Goal: Task Accomplishment & Management: Manage account settings

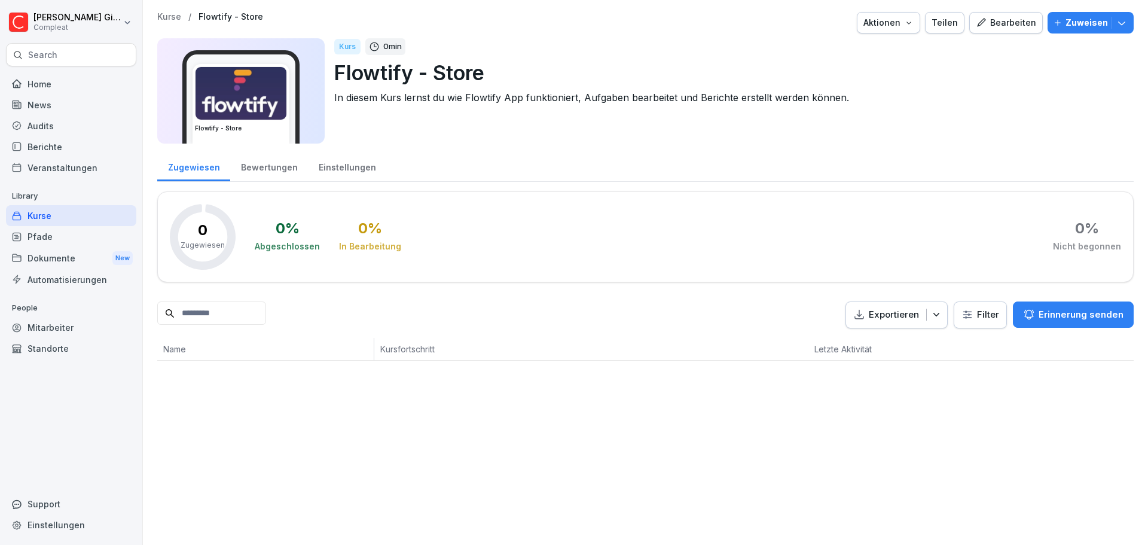
click at [37, 242] on div "Pfade" at bounding box center [71, 236] width 130 height 21
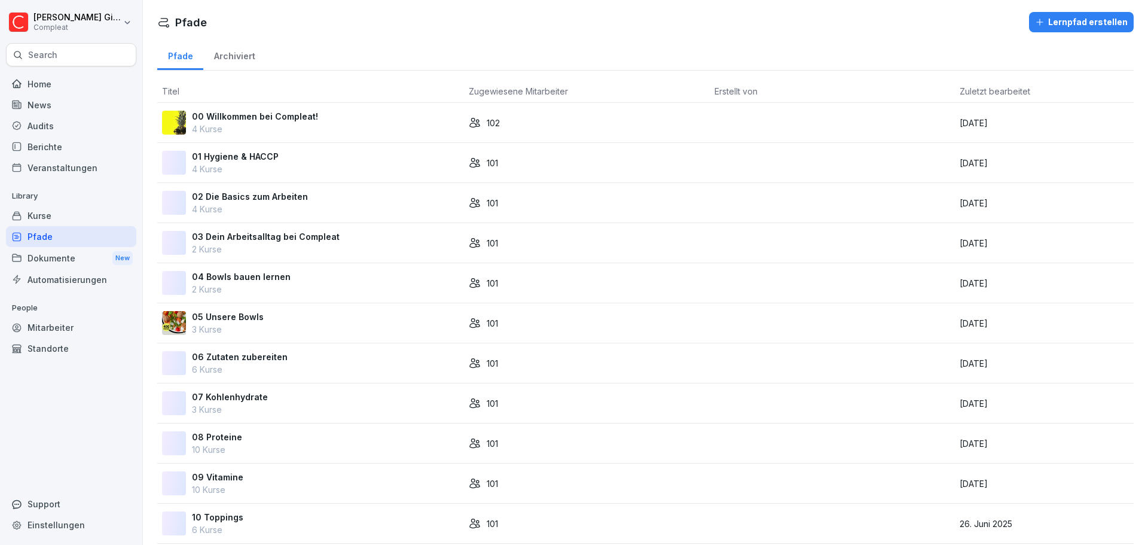
click at [75, 423] on div "Home News Audits Berichte Veranstaltungen Library Kurse Pfade Dokumente New Aut…" at bounding box center [71, 302] width 130 height 472
drag, startPoint x: 60, startPoint y: 386, endPoint x: 52, endPoint y: 399, distance: 14.8
click at [55, 392] on div "Home News Audits Berichte Veranstaltungen Library Kurse Pfade Dokumente New Aut…" at bounding box center [71, 302] width 130 height 472
click at [68, 223] on div "Kurse" at bounding box center [71, 215] width 130 height 21
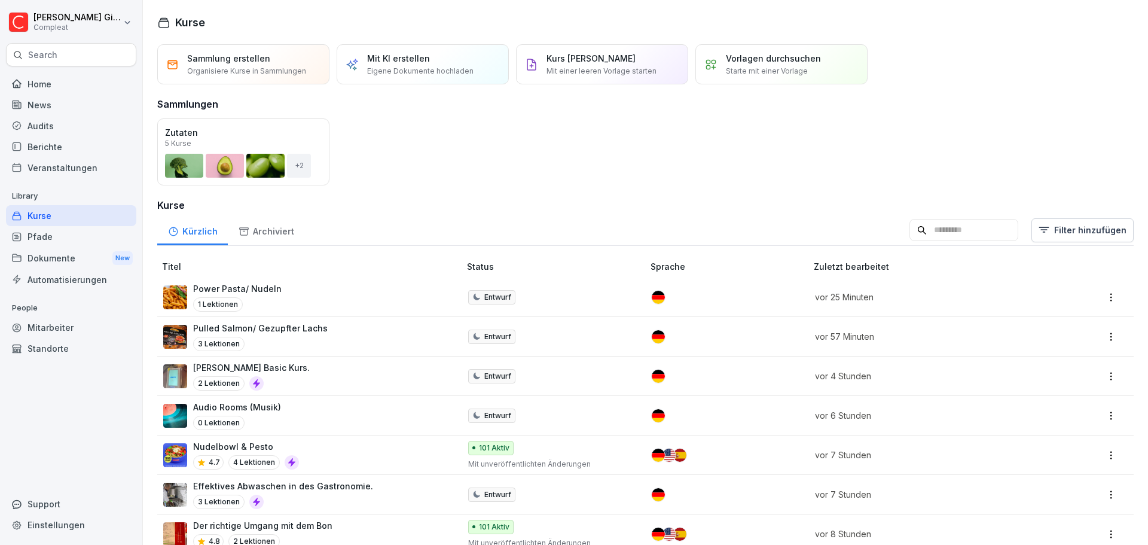
click at [72, 233] on div "Pfade" at bounding box center [71, 236] width 130 height 21
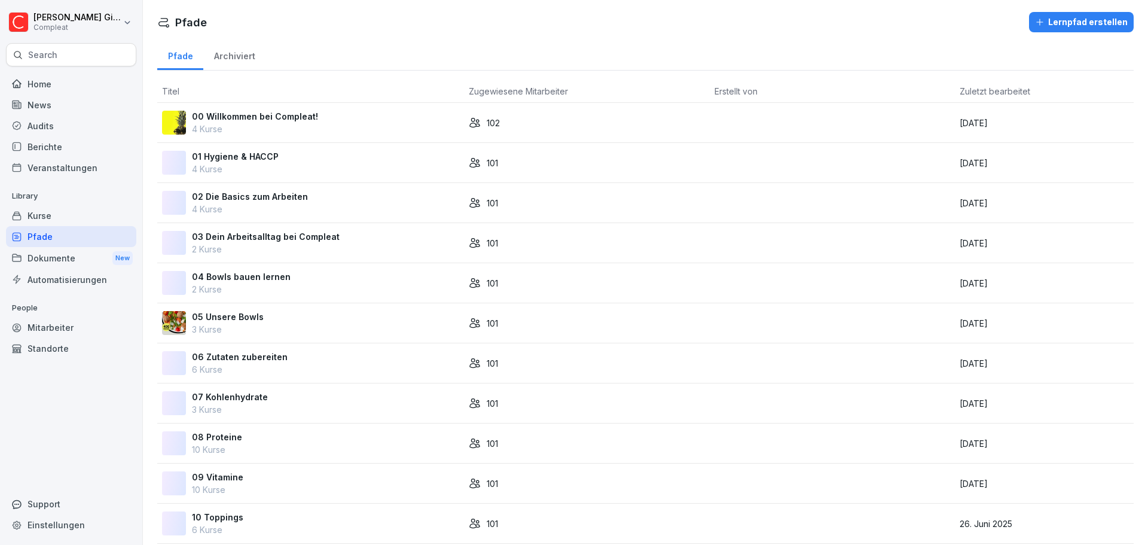
click at [313, 117] on div "00 Willkommen bei Compleat! 4 Kurse" at bounding box center [310, 122] width 297 height 25
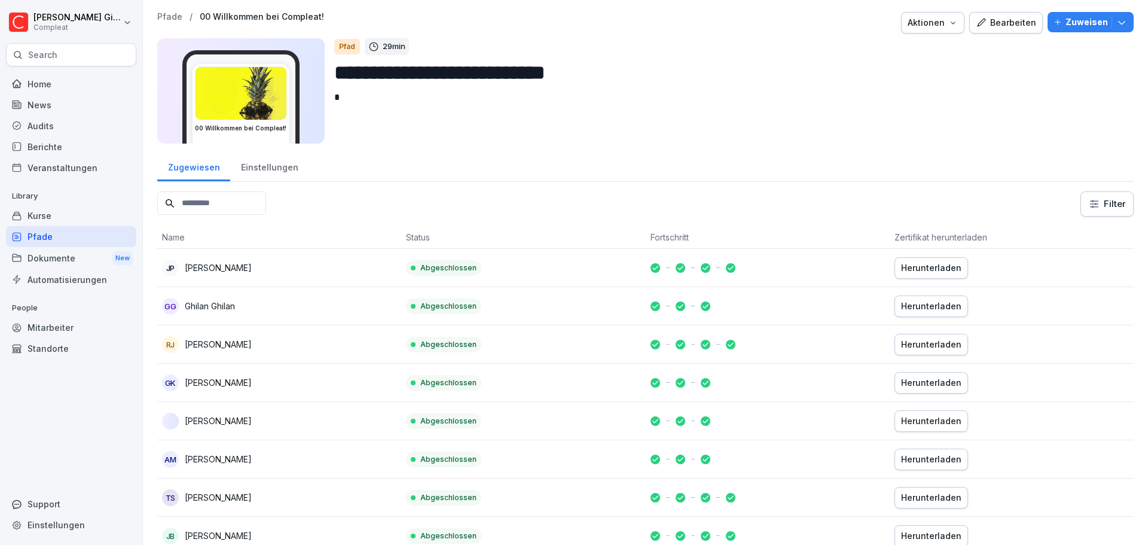
click at [93, 216] on div "Kurse" at bounding box center [71, 215] width 130 height 21
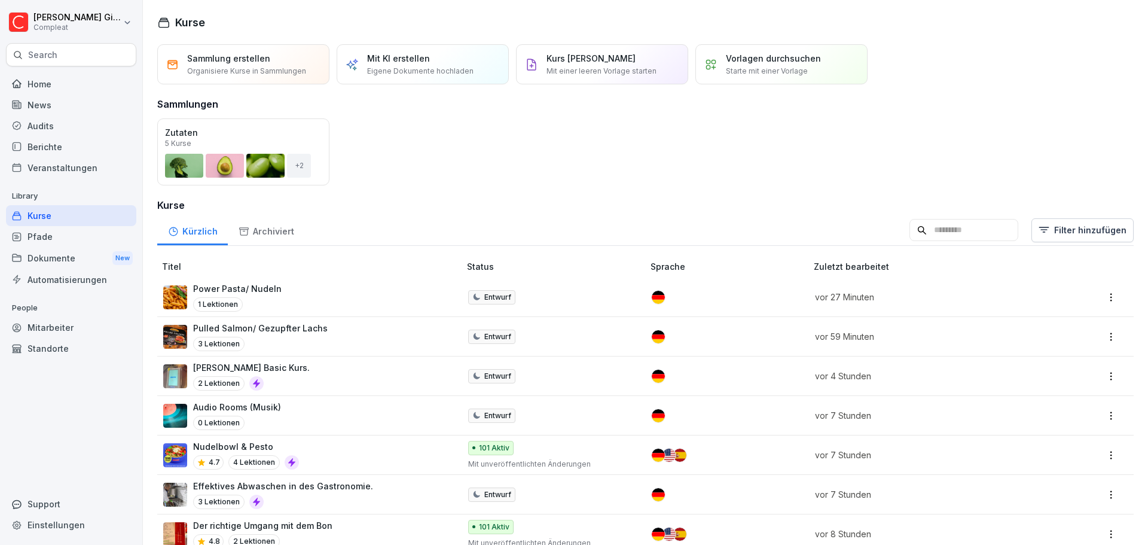
click at [56, 330] on div "Mitarbeiter" at bounding box center [71, 327] width 130 height 21
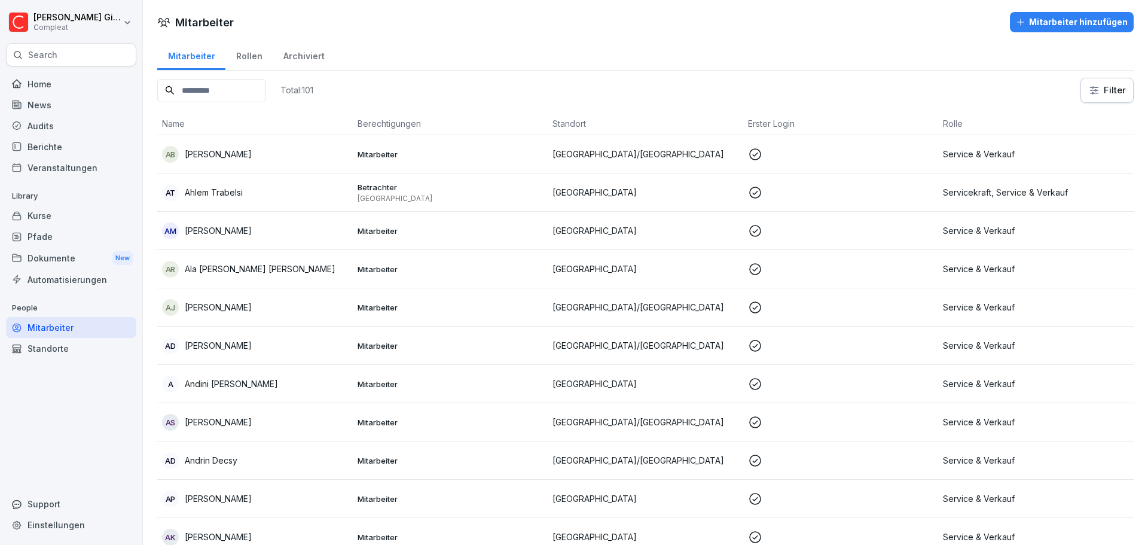
click at [242, 66] on div "Rollen" at bounding box center [248, 54] width 47 height 30
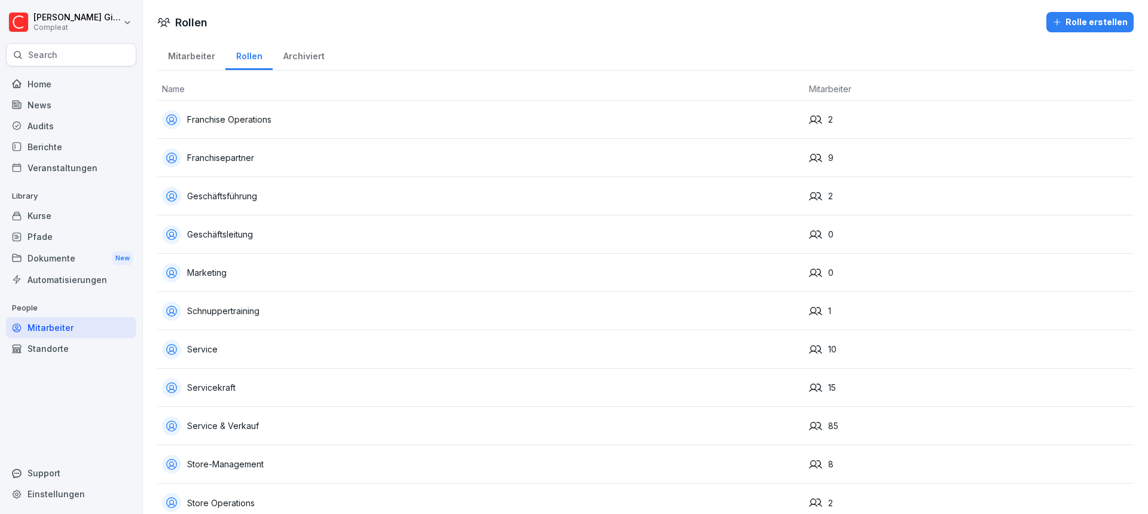
scroll to position [26, 0]
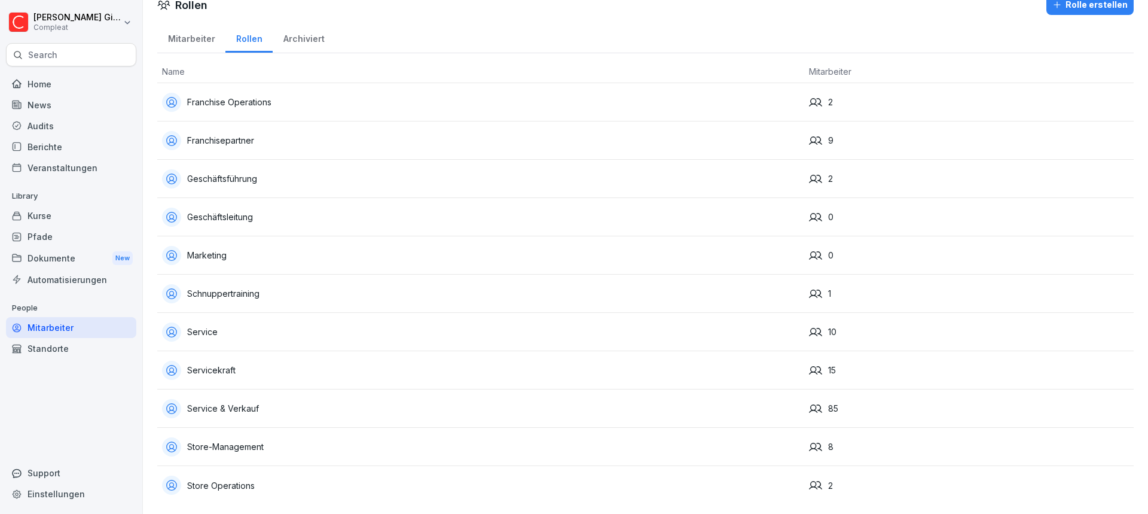
click at [284, 399] on div "Service & Verkauf" at bounding box center [480, 408] width 637 height 19
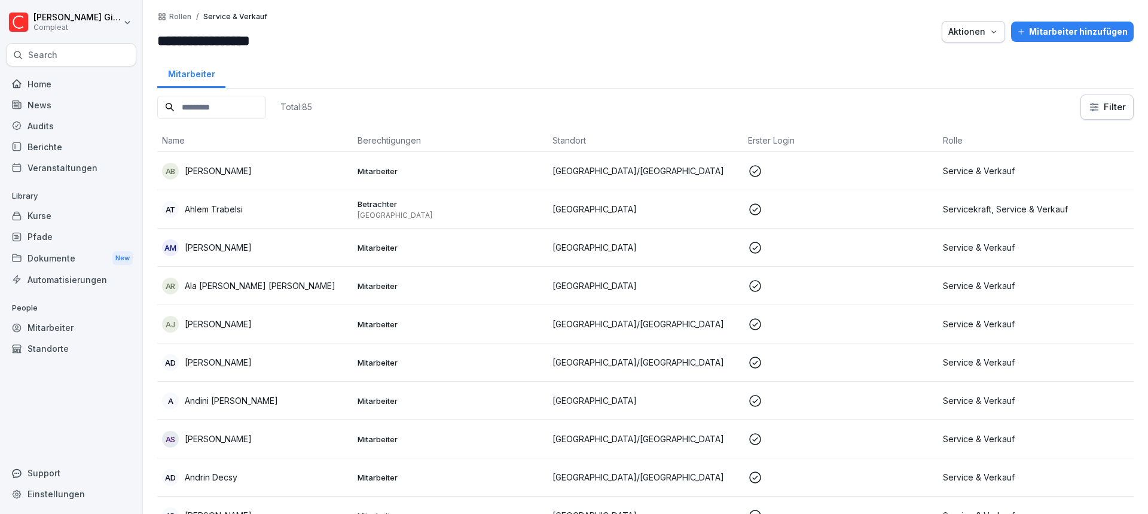
click at [263, 248] on div "AM [PERSON_NAME]" at bounding box center [255, 247] width 186 height 17
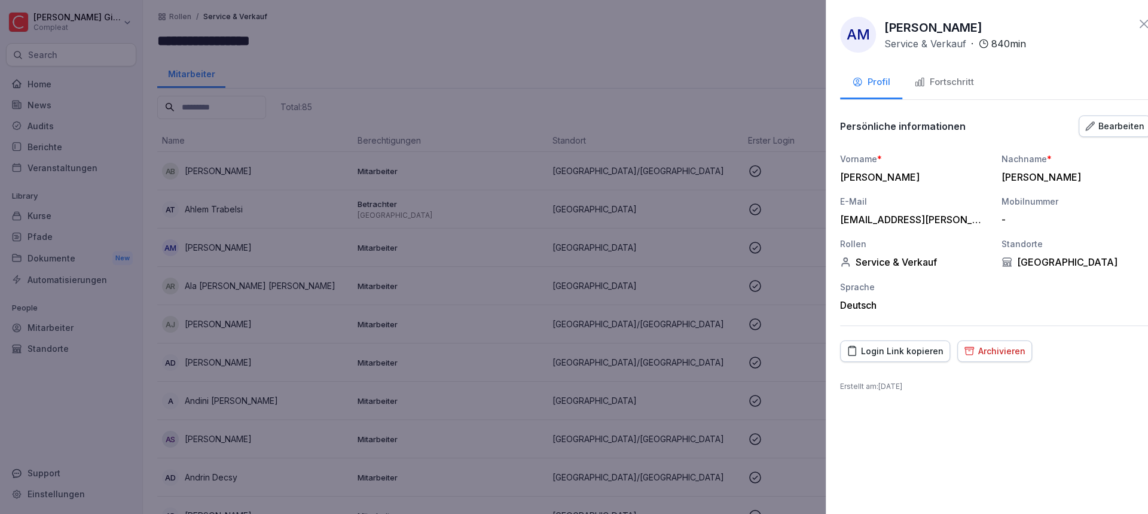
click at [337, 307] on div at bounding box center [574, 257] width 1148 height 514
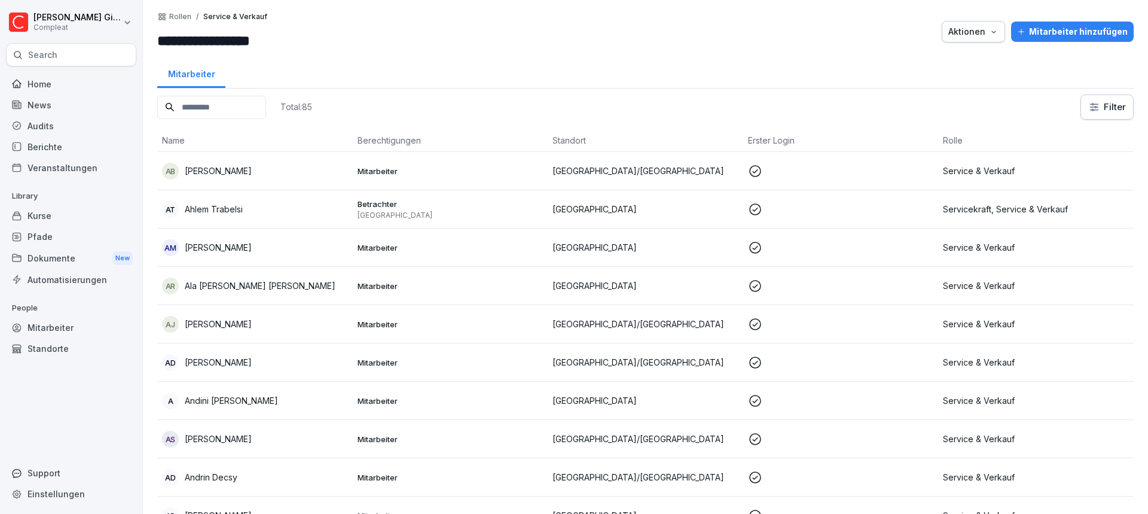
click at [249, 319] on div "[PERSON_NAME] [PERSON_NAME]" at bounding box center [255, 324] width 186 height 17
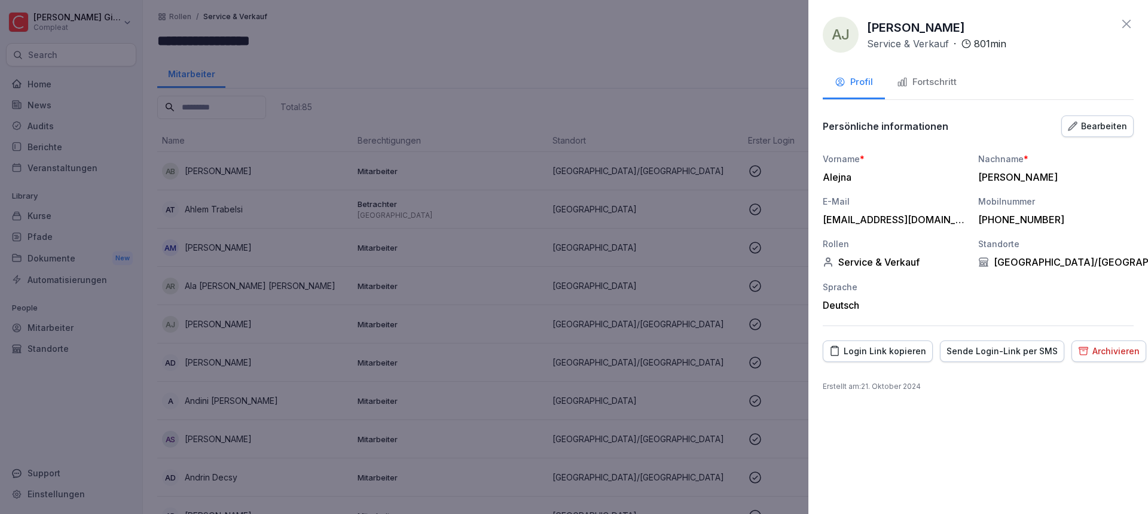
click at [534, 305] on div at bounding box center [574, 257] width 1148 height 514
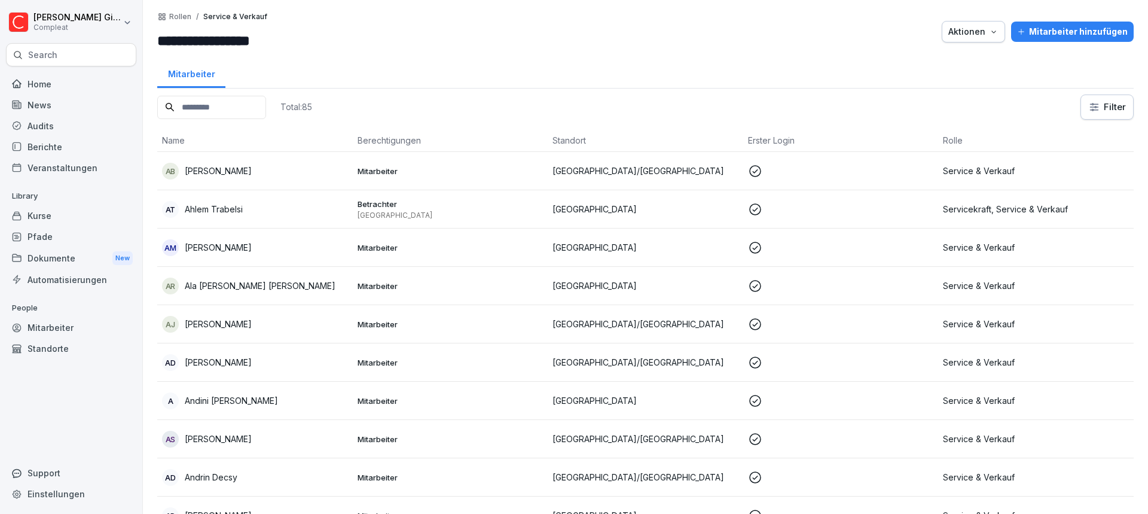
click at [236, 173] on p "[PERSON_NAME]" at bounding box center [218, 170] width 67 height 13
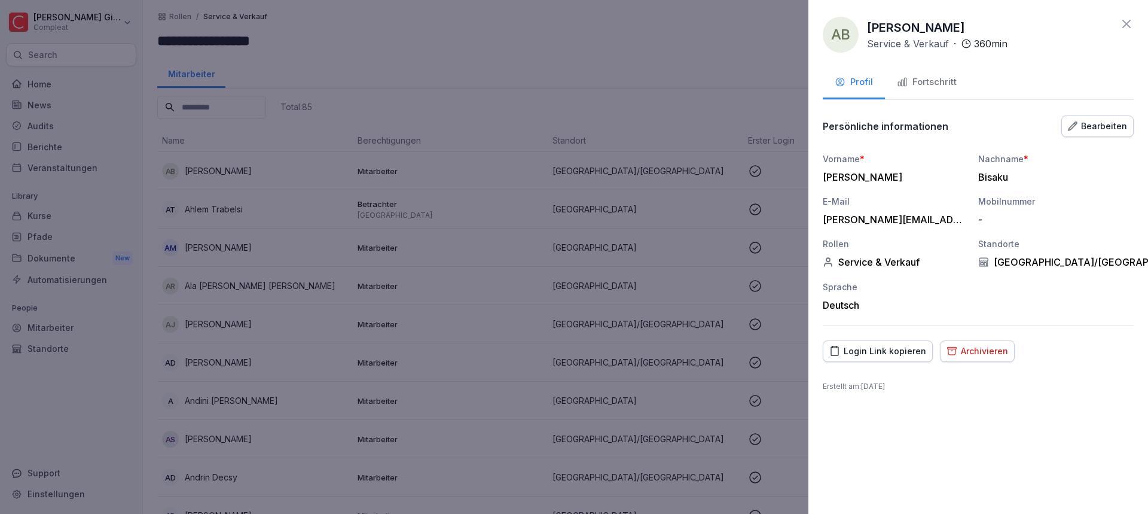
click at [609, 272] on div at bounding box center [574, 257] width 1148 height 514
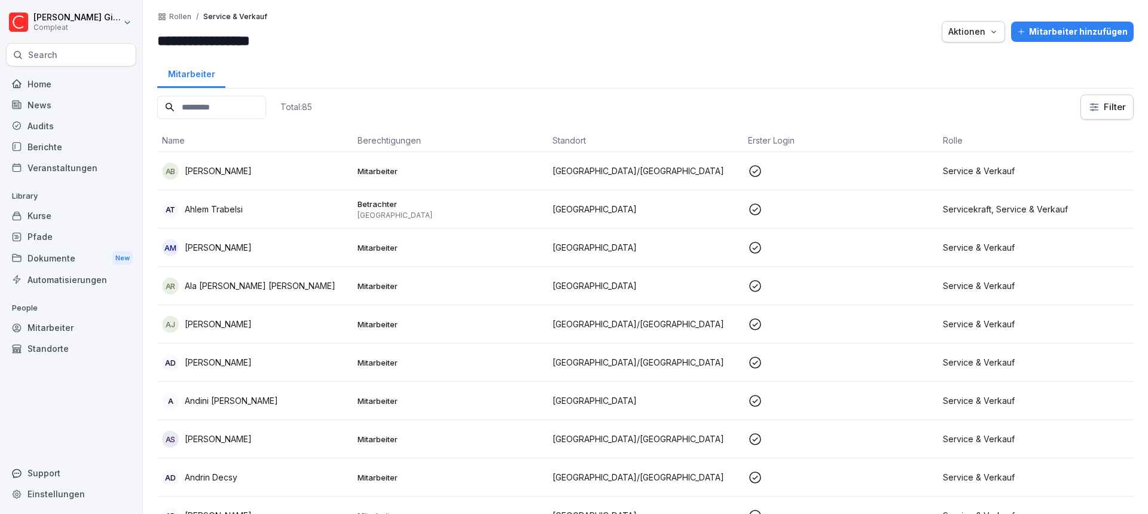
click at [62, 331] on div "Mitarbeiter" at bounding box center [71, 327] width 130 height 21
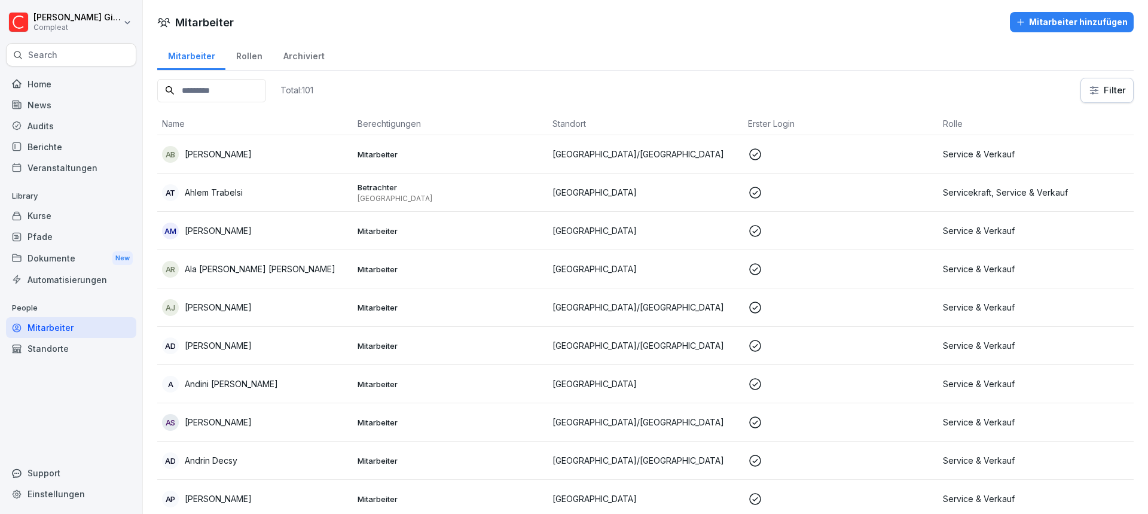
click at [235, 65] on div "Rollen" at bounding box center [248, 54] width 47 height 30
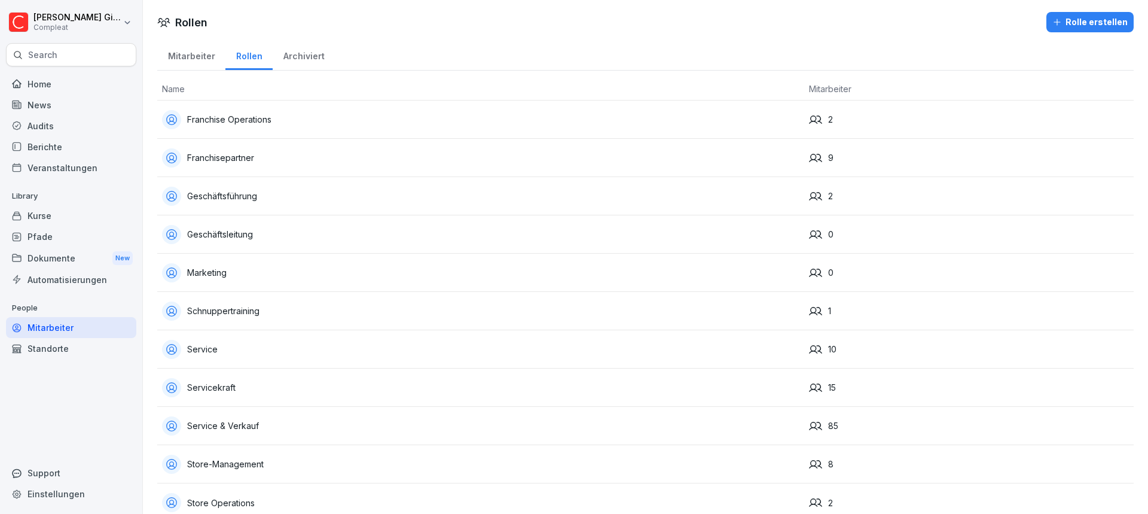
click at [77, 228] on div "Pfade" at bounding box center [71, 236] width 130 height 21
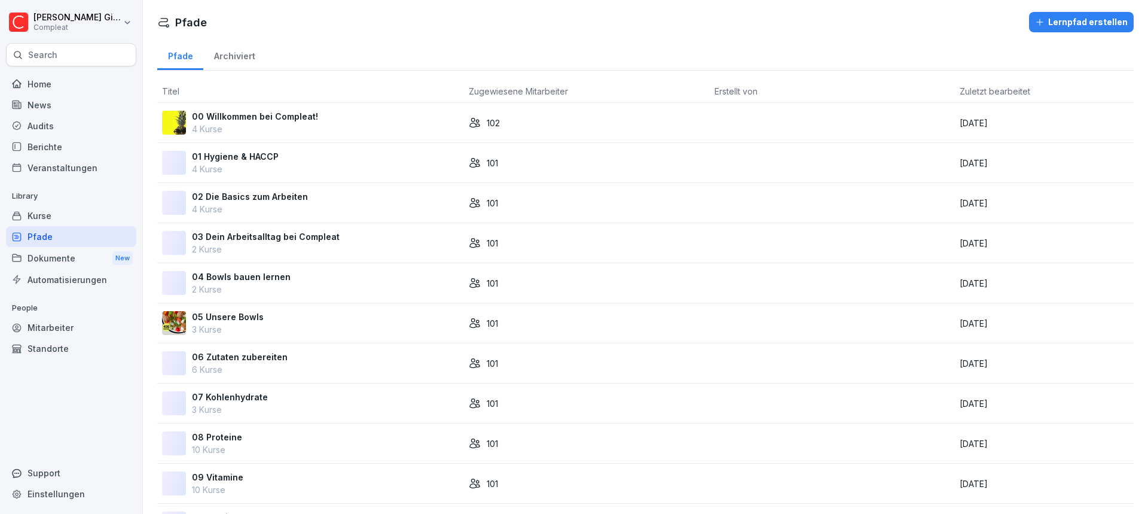
click at [1077, 28] on div "Lernpfad erstellen" at bounding box center [1081, 22] width 93 height 13
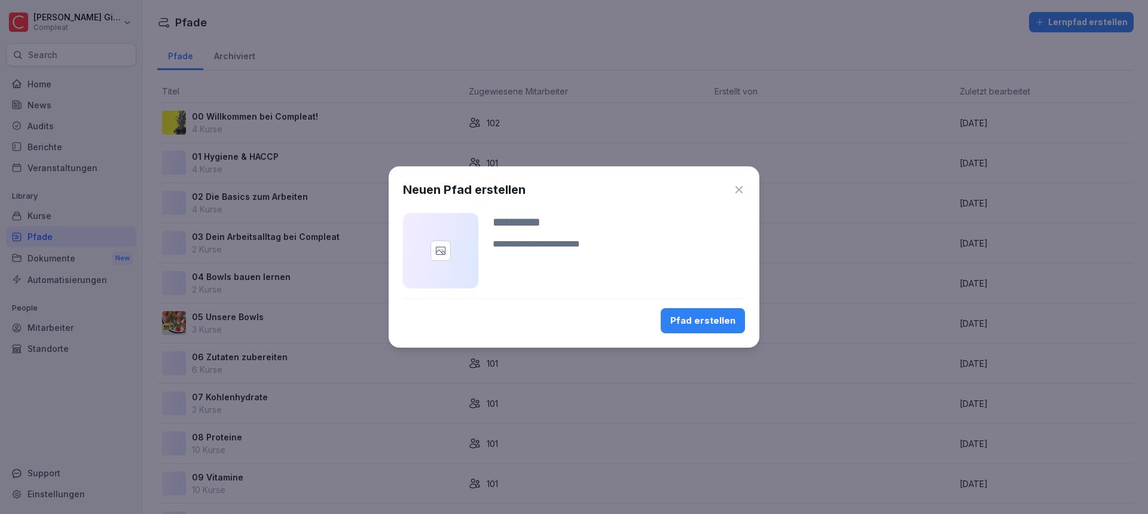
click at [533, 225] on input at bounding box center [619, 222] width 252 height 18
type input "**********"
click at [693, 317] on div "Pfad erstellen" at bounding box center [702, 320] width 65 height 13
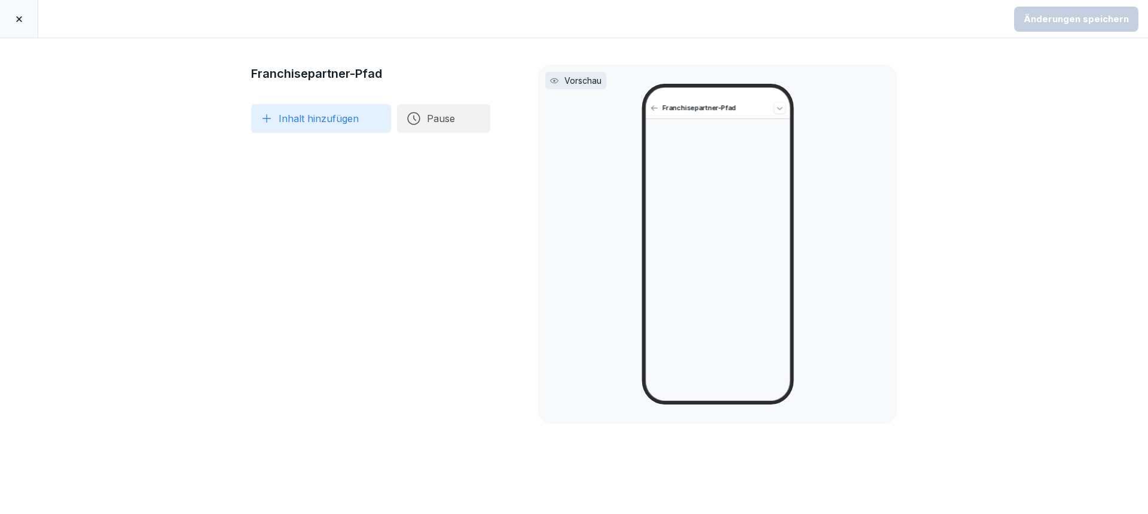
click at [346, 112] on button "Inhalt hinzufügen" at bounding box center [321, 118] width 140 height 29
click at [206, 94] on div "Franchisepartner-Pfad To pick up a draggable item, press the space bar. While d…" at bounding box center [574, 275] width 1148 height 475
click at [320, 120] on button "Inhalt hinzufügen" at bounding box center [321, 118] width 140 height 29
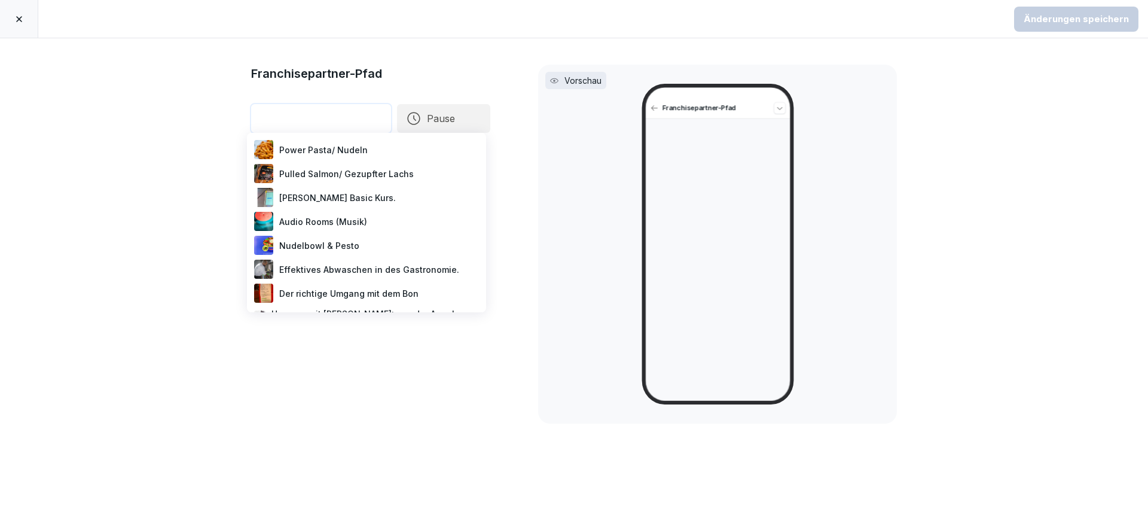
click at [310, 217] on div "Audio Rooms (Musik)" at bounding box center [367, 221] width 230 height 24
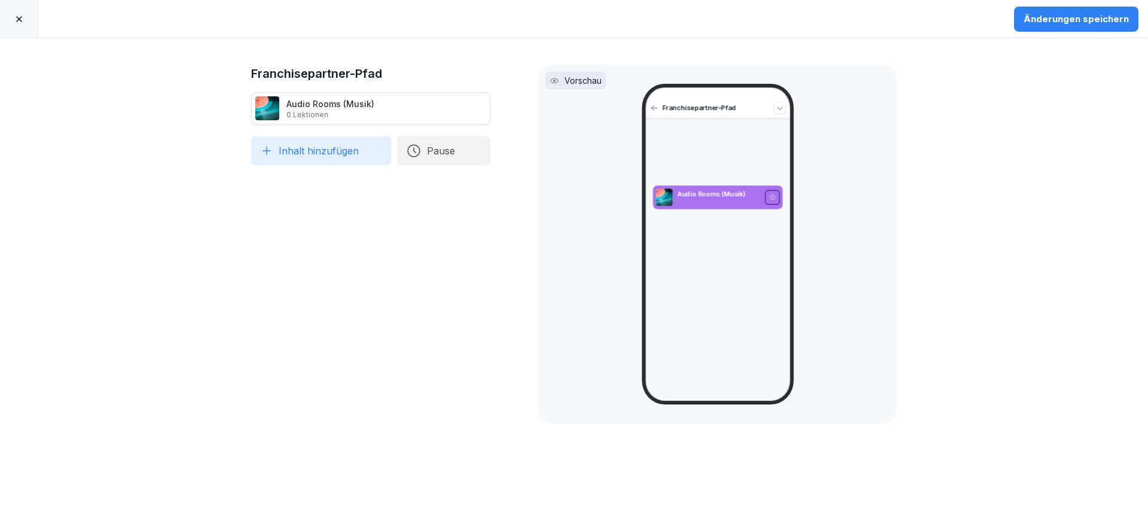
click at [279, 146] on button "Inhalt hinzufügen" at bounding box center [321, 150] width 140 height 29
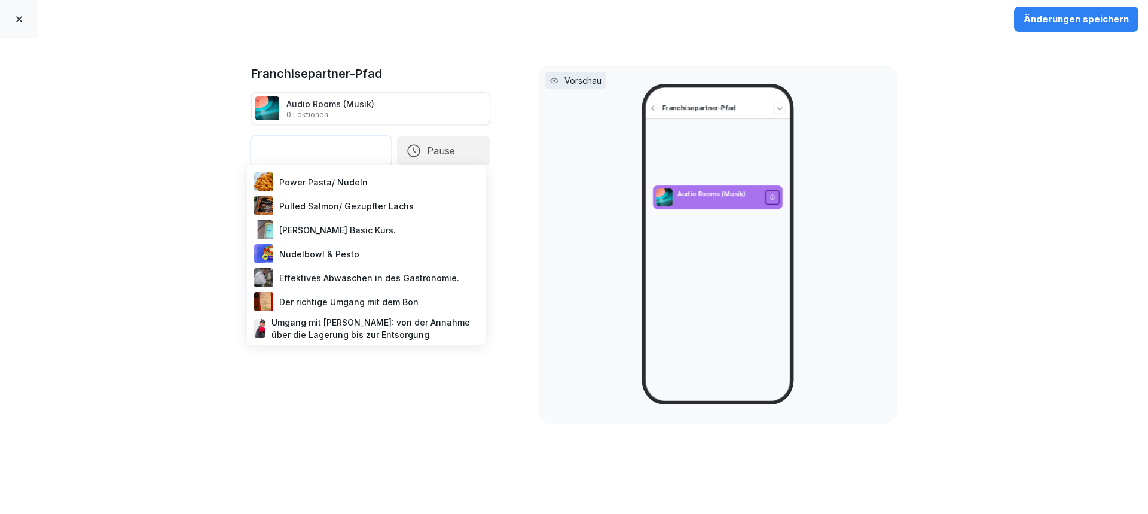
click at [304, 207] on div "Pulled Salmon/ Gezupfter Lachs" at bounding box center [367, 206] width 230 height 24
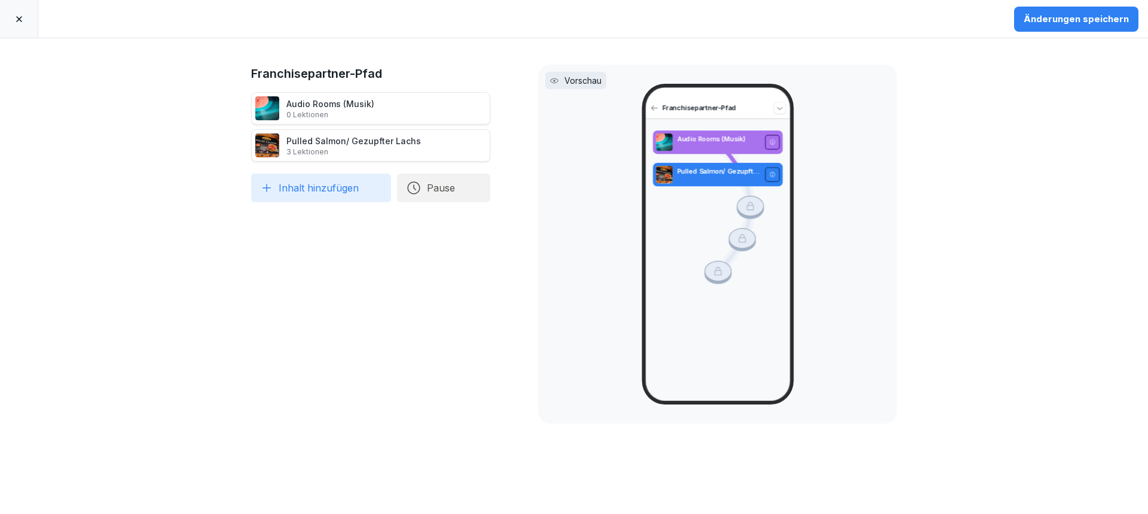
click at [301, 169] on div "Audio Rooms (Musik) 0 Lektionen Pulled Salmon/ Gezupfter Lachs 3 Lektionen To p…" at bounding box center [370, 147] width 239 height 110
click at [305, 198] on div "Franchisepartner-Pfad Audio Rooms (Musik) 0 Lektionen Pulled Salmon/ Gezupfter …" at bounding box center [370, 276] width 239 height 423
click at [300, 195] on button "Inhalt hinzufügen" at bounding box center [321, 187] width 140 height 29
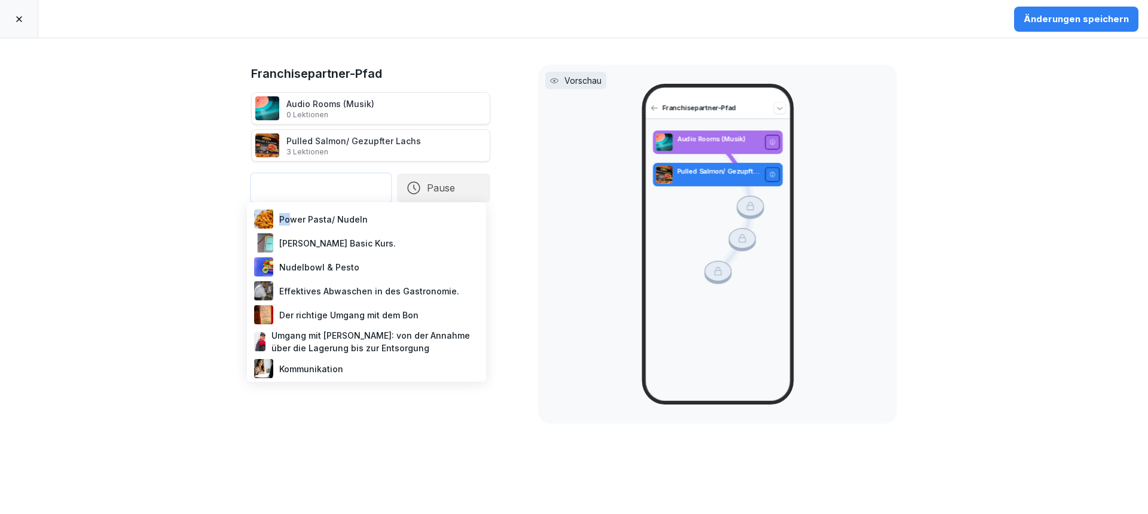
click at [288, 224] on div "Power Pasta/ Nudeln" at bounding box center [367, 219] width 230 height 24
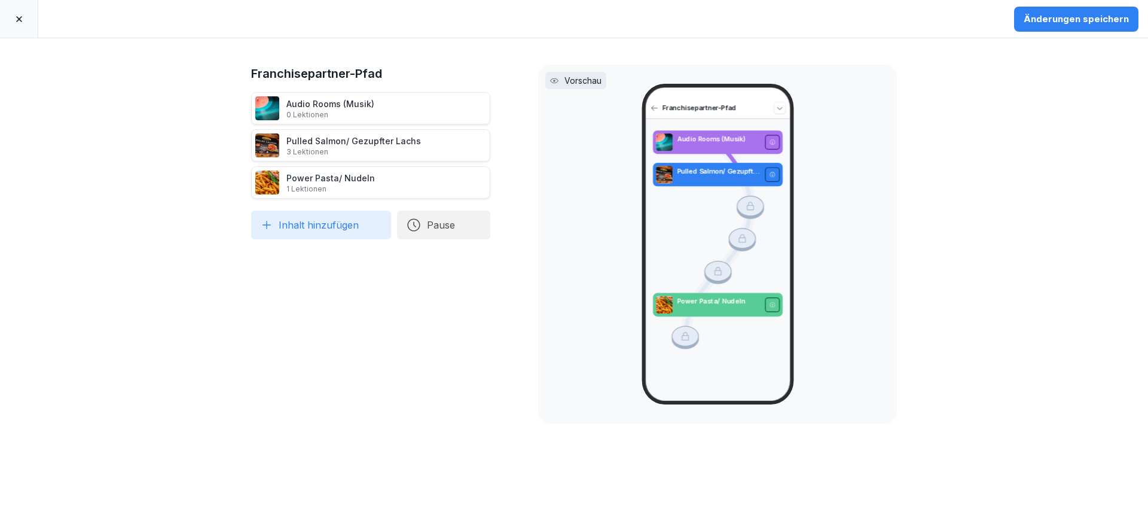
drag, startPoint x: 236, startPoint y: 181, endPoint x: 244, endPoint y: 135, distance: 46.7
click at [244, 166] on div at bounding box center [247, 182] width 28 height 32
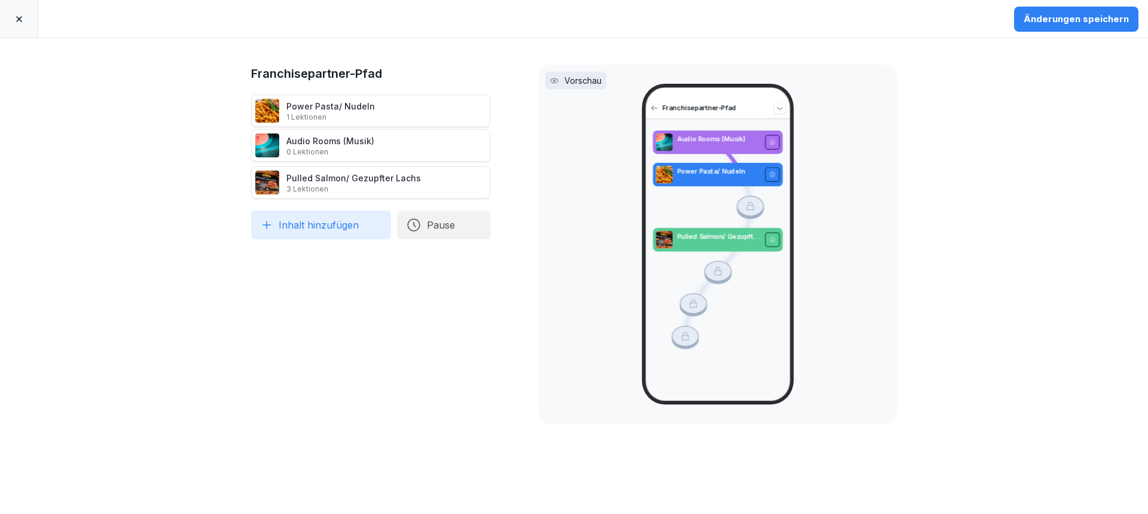
drag, startPoint x: 240, startPoint y: 142, endPoint x: 243, endPoint y: 101, distance: 40.8
click at [243, 102] on div at bounding box center [247, 110] width 28 height 32
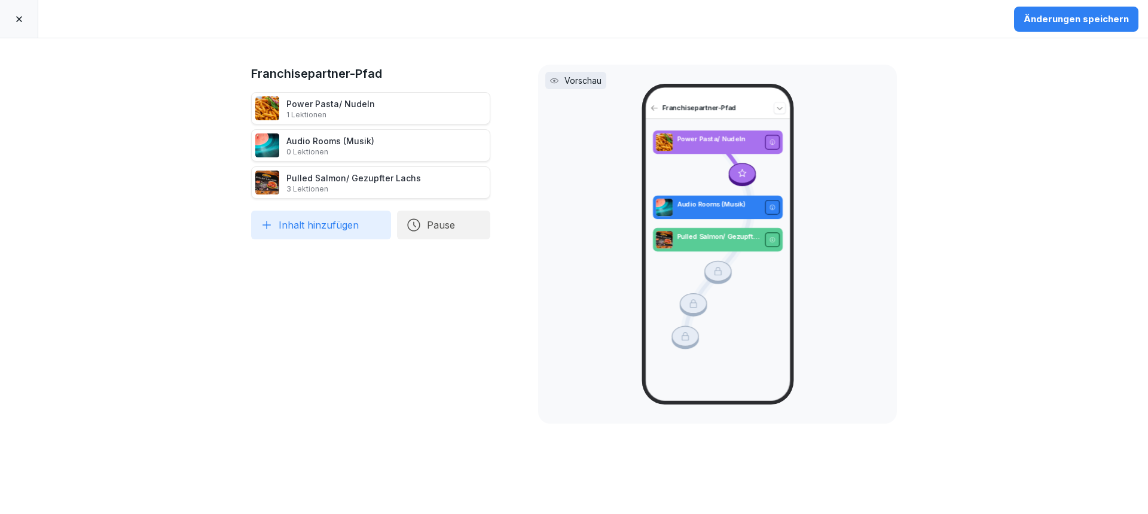
click at [432, 221] on button "Pause" at bounding box center [443, 224] width 93 height 29
click at [523, 176] on div "1 Tage" at bounding box center [554, 169] width 123 height 26
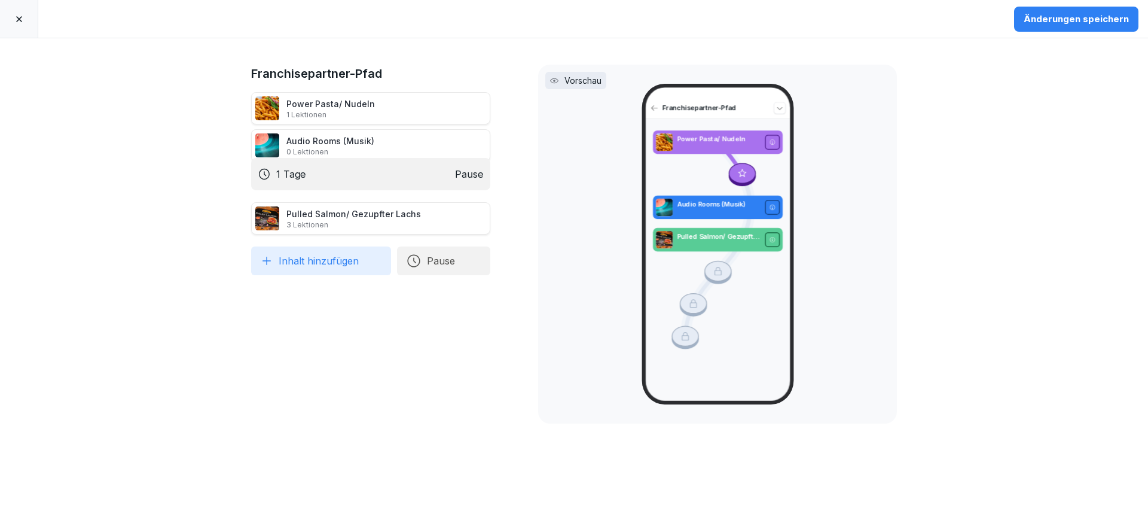
drag, startPoint x: 343, startPoint y: 224, endPoint x: 336, endPoint y: 179, distance: 45.3
click at [336, 179] on div "1 Tage Pause" at bounding box center [370, 174] width 239 height 32
drag, startPoint x: 350, startPoint y: 183, endPoint x: 363, endPoint y: 182, distance: 12.6
click at [350, 166] on div "1 Tage Pause" at bounding box center [370, 181] width 239 height 31
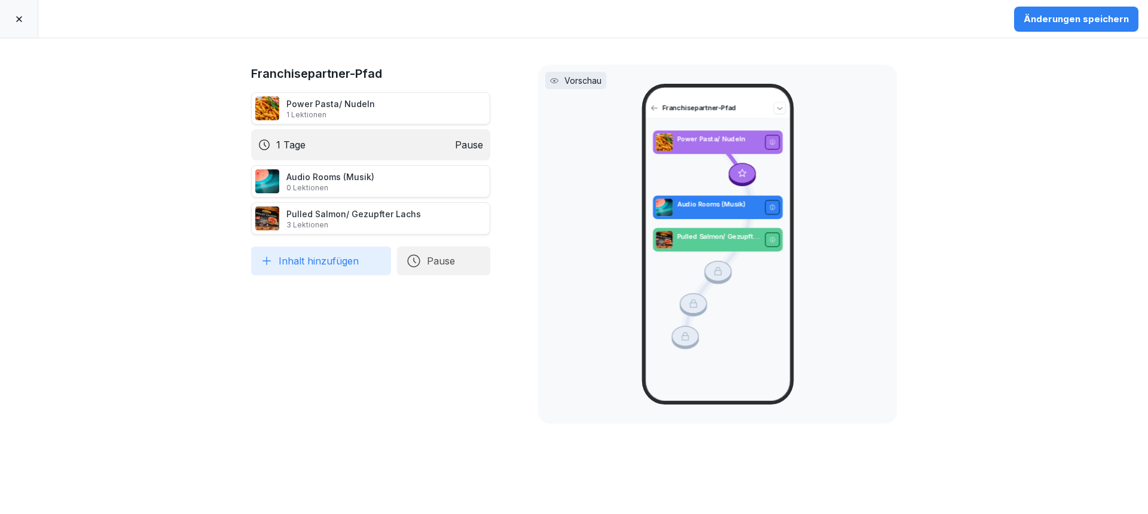
click at [442, 262] on button "Pause" at bounding box center [443, 260] width 93 height 29
click at [527, 258] on div "14 Tage" at bounding box center [554, 258] width 123 height 26
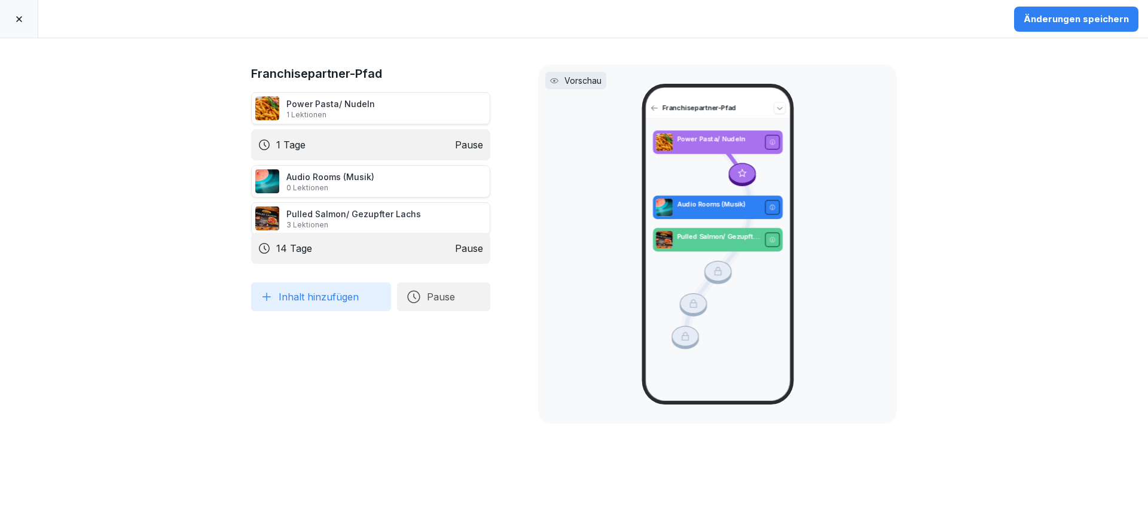
drag, startPoint x: 362, startPoint y: 242, endPoint x: 369, endPoint y: 202, distance: 40.7
click at [369, 233] on div "14 Tage Pause" at bounding box center [370, 248] width 239 height 31
click at [398, 351] on div "Franchisepartner-Pfad Power Pasta/ Nudeln 1 Lektionen 1 Tage Pause Audio Rooms …" at bounding box center [370, 276] width 239 height 423
click at [280, 216] on p "14 Tage" at bounding box center [294, 217] width 36 height 14
click at [23, 17] on icon at bounding box center [19, 19] width 10 height 10
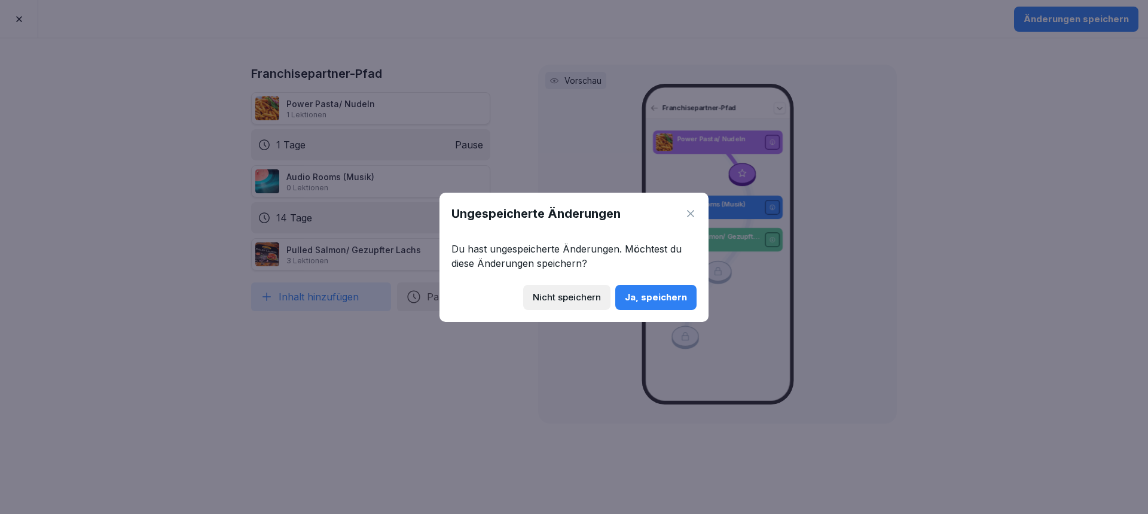
click at [531, 300] on button "Nicht speichern" at bounding box center [566, 297] width 87 height 25
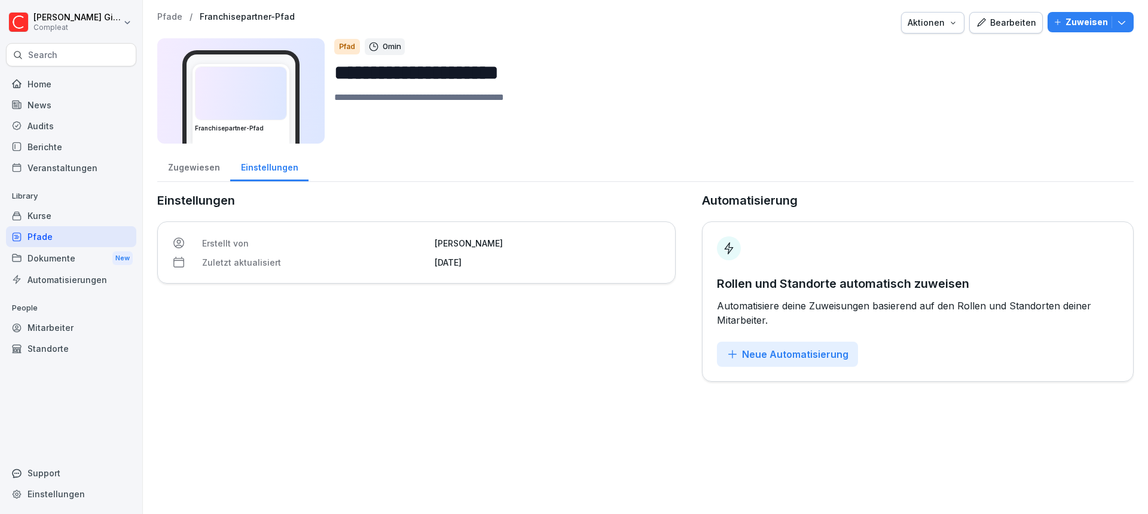
click at [84, 236] on div "Pfade" at bounding box center [71, 236] width 130 height 21
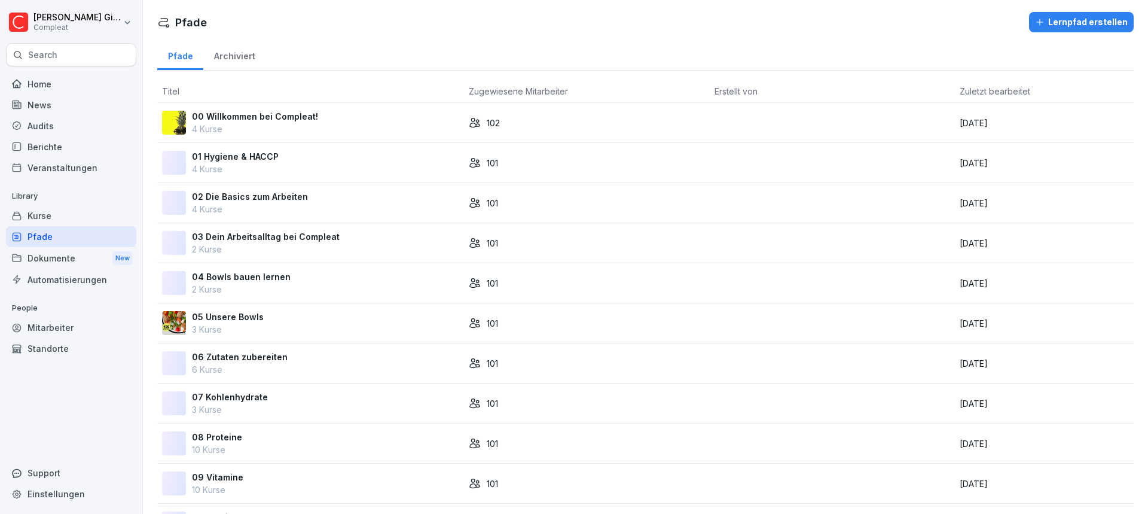
click at [295, 127] on p "4 Kurse" at bounding box center [255, 129] width 126 height 13
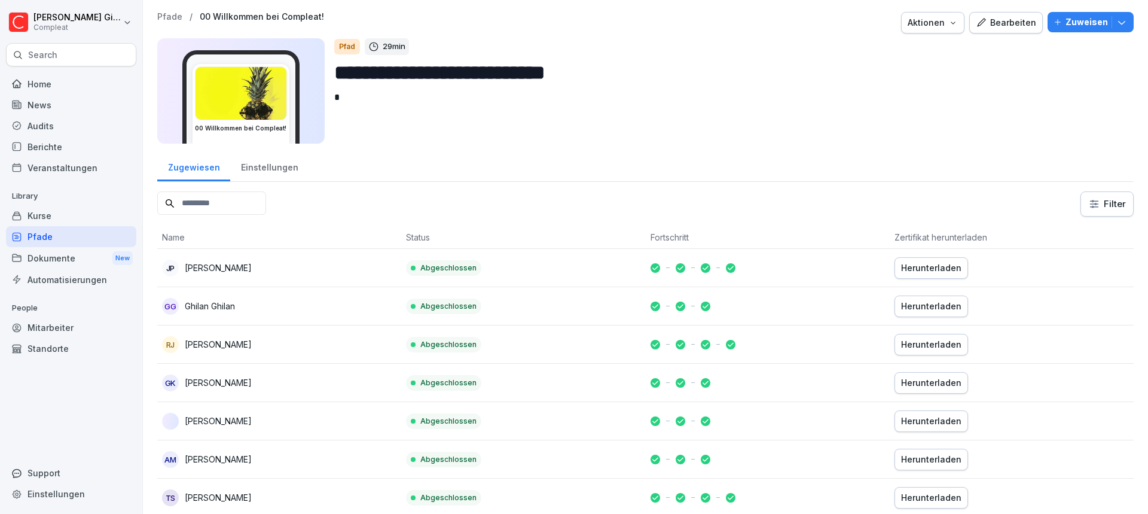
click at [273, 173] on div "Einstellungen" at bounding box center [269, 166] width 78 height 30
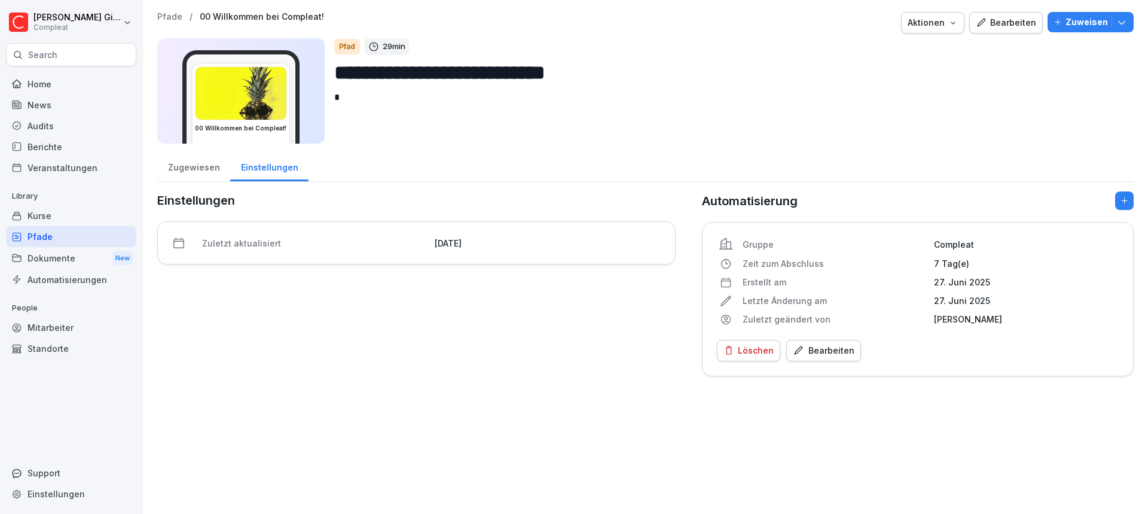
click at [1125, 25] on div "**********" at bounding box center [645, 194] width 1005 height 388
click at [1124, 24] on button "Zuweisen" at bounding box center [1090, 22] width 86 height 20
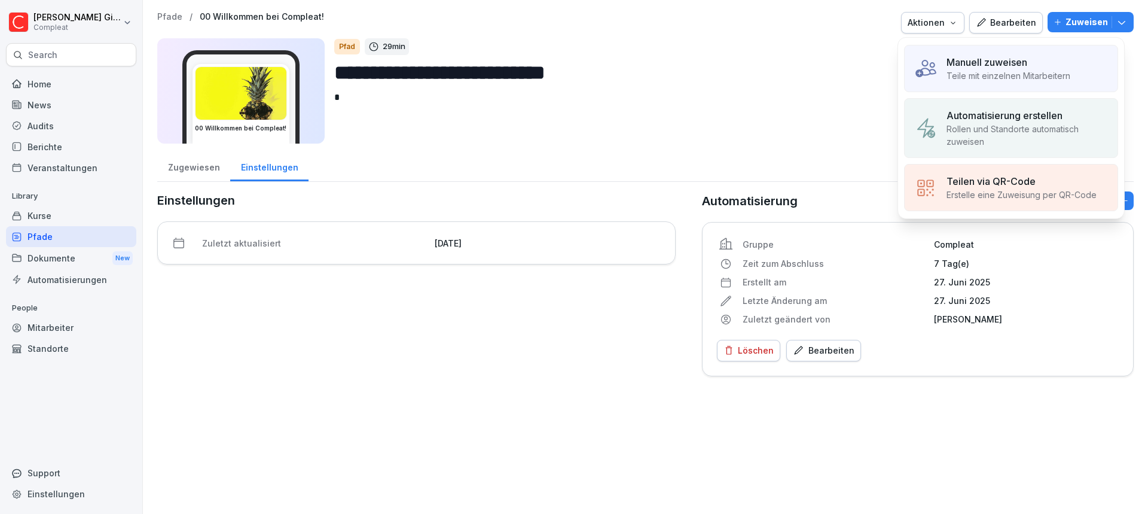
click at [1044, 124] on p "Rollen und Standorte automatisch zuweisen" at bounding box center [1026, 135] width 161 height 25
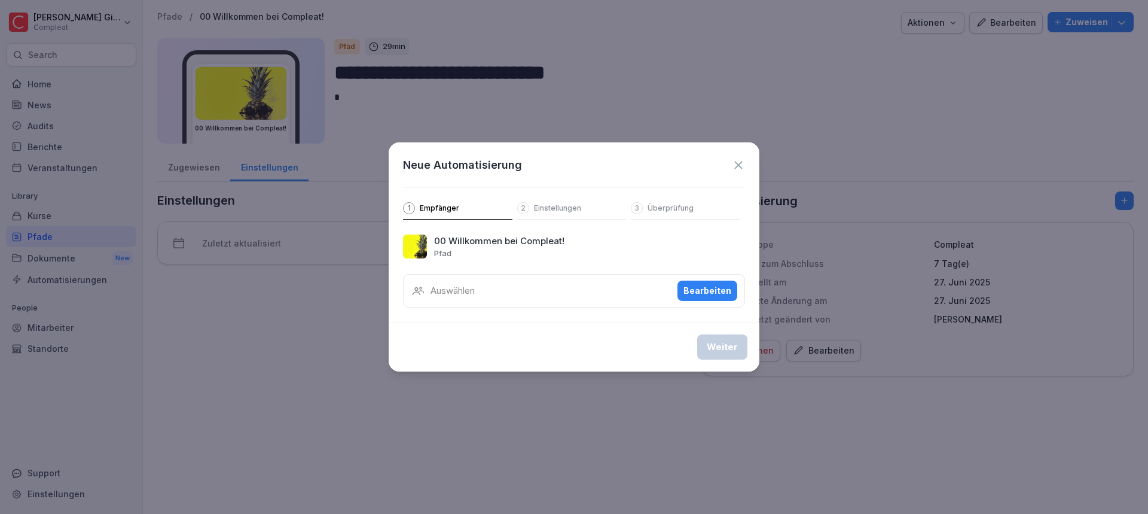
click at [740, 162] on icon at bounding box center [738, 164] width 13 height 13
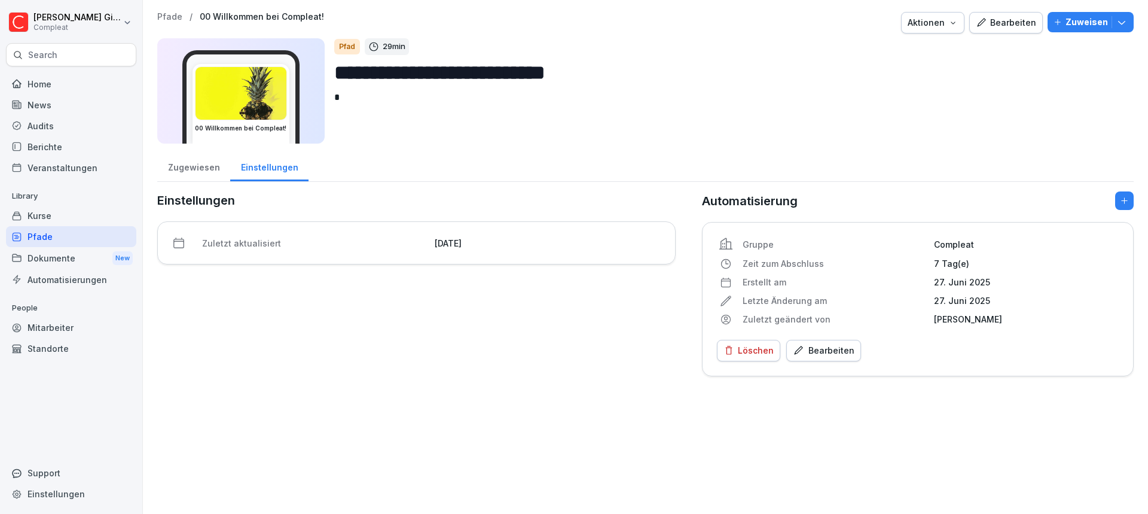
click at [64, 234] on div "Pfade" at bounding box center [71, 236] width 130 height 21
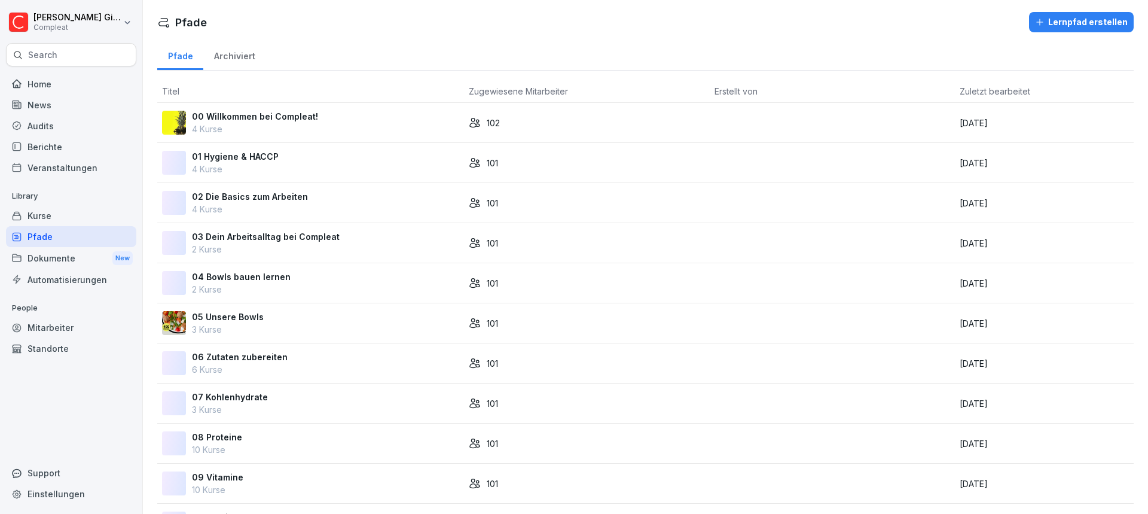
click at [326, 158] on div "01 Hygiene & HACCP 4 Kurse" at bounding box center [310, 162] width 297 height 25
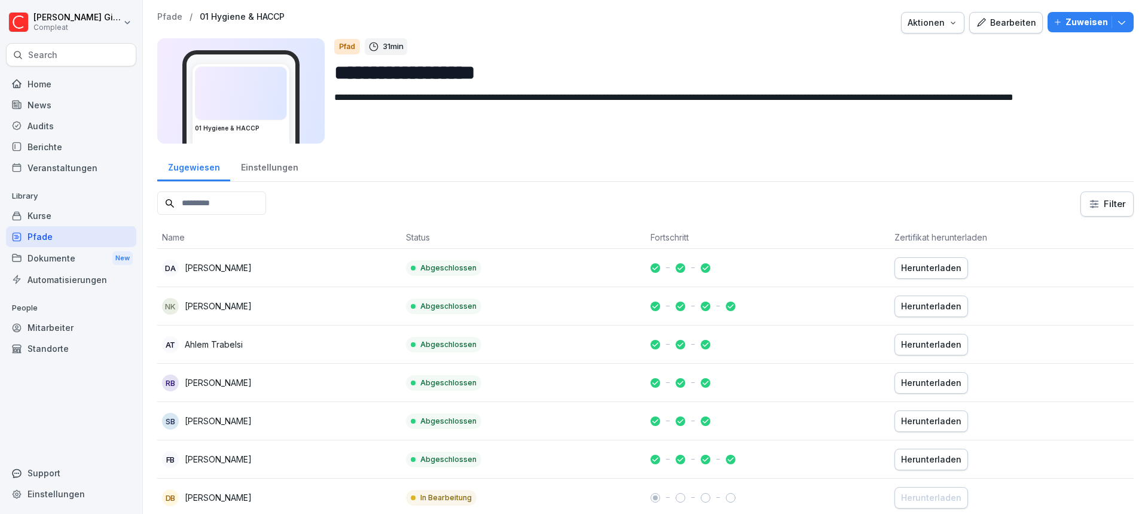
click at [276, 161] on div "Einstellungen" at bounding box center [269, 166] width 78 height 30
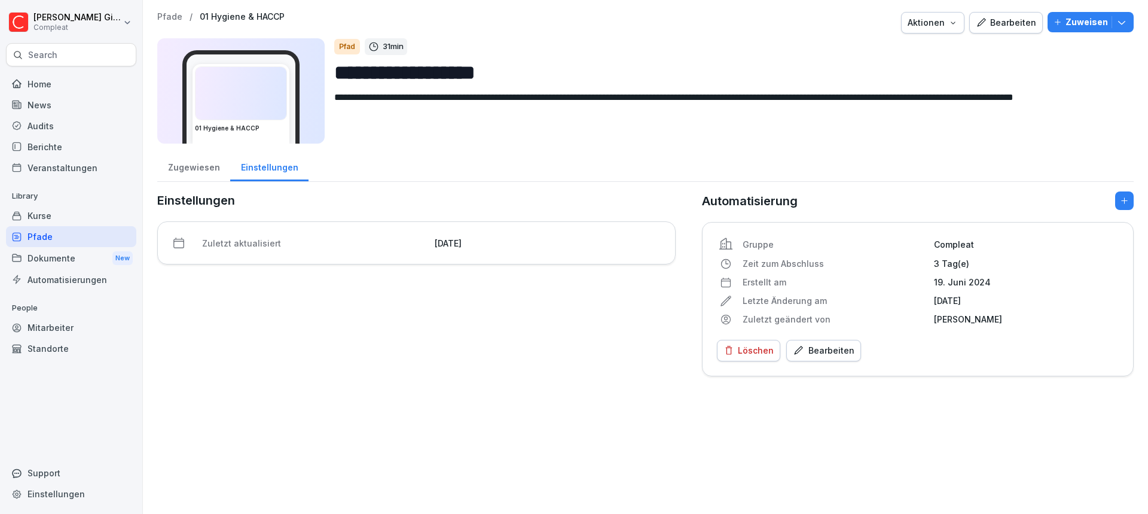
click at [1009, 19] on div "Bearbeiten" at bounding box center [1006, 22] width 60 height 13
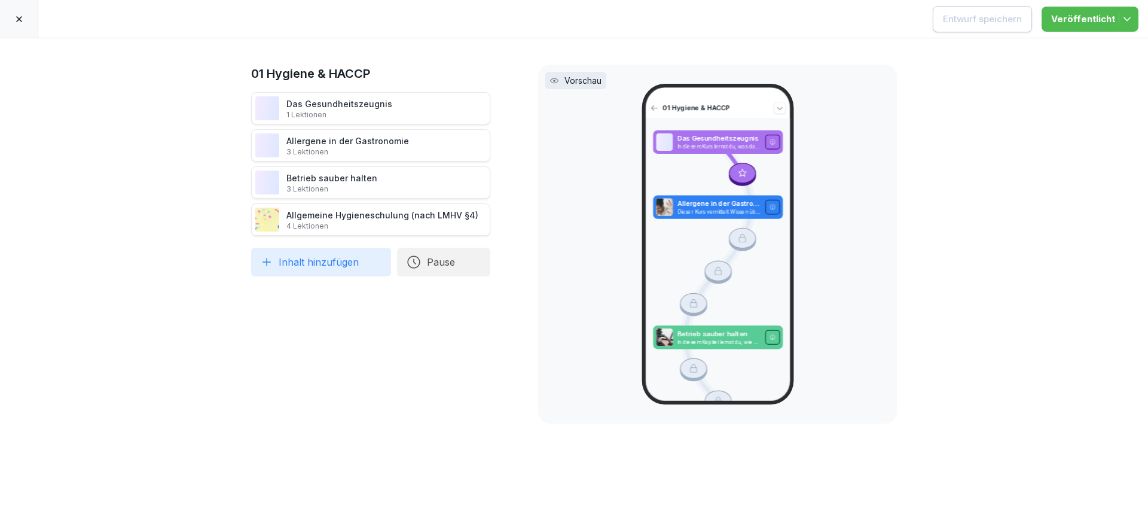
click at [12, 17] on div at bounding box center [19, 19] width 38 height 38
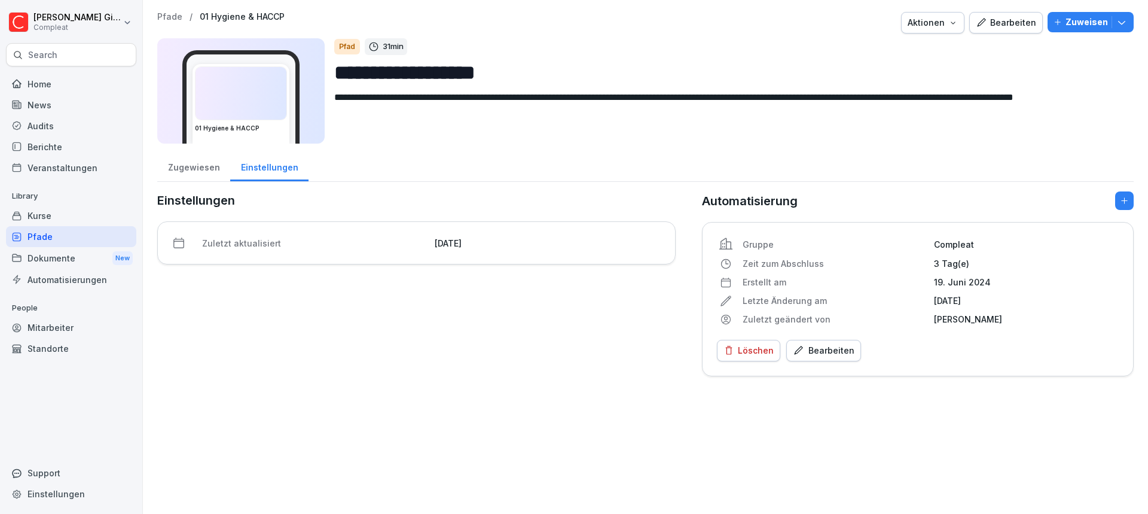
click at [931, 21] on div "Aktionen" at bounding box center [933, 22] width 50 height 13
click at [723, 160] on html "**********" at bounding box center [574, 257] width 1148 height 514
click at [433, 234] on div "Zuletzt aktualisiert 21. August 2025" at bounding box center [416, 242] width 518 height 43
click at [831, 347] on div "Bearbeiten" at bounding box center [824, 350] width 62 height 13
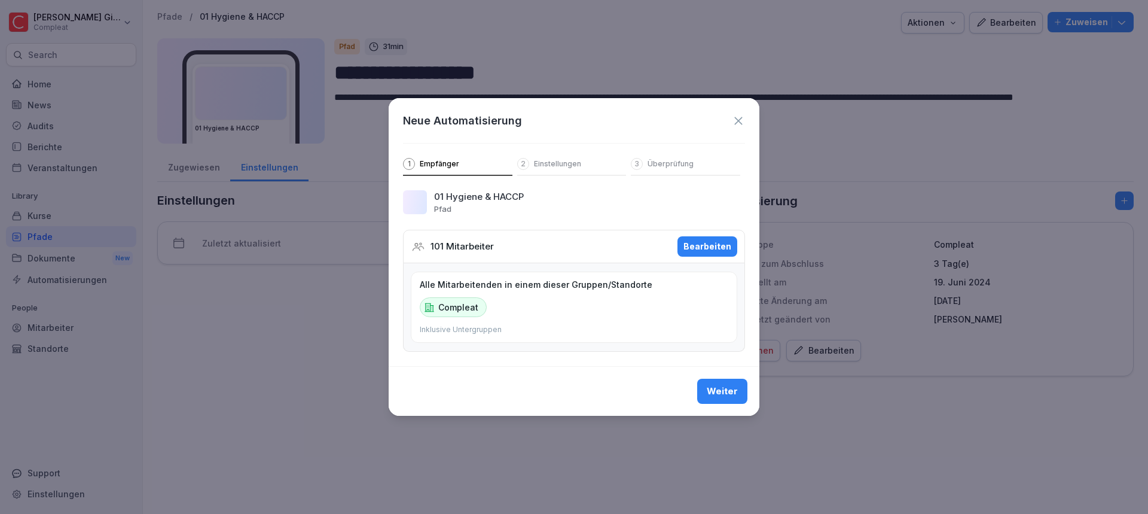
click at [557, 168] on p "Einstellungen" at bounding box center [557, 164] width 47 height 10
click at [720, 388] on div "Weiter" at bounding box center [722, 390] width 31 height 13
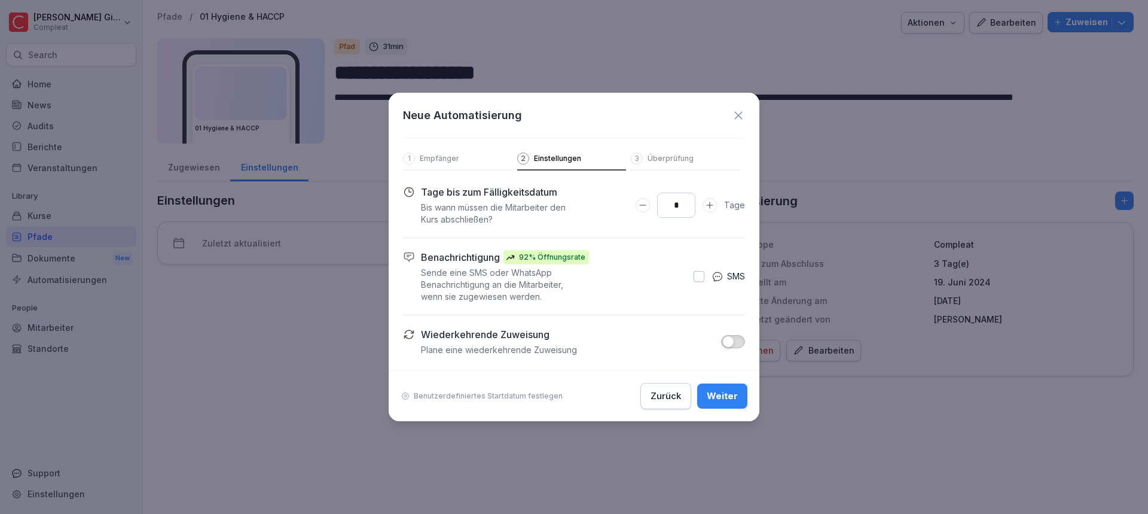
click at [452, 396] on p "Benutzerdefiniertes Startdatum festlegen" at bounding box center [488, 396] width 149 height 10
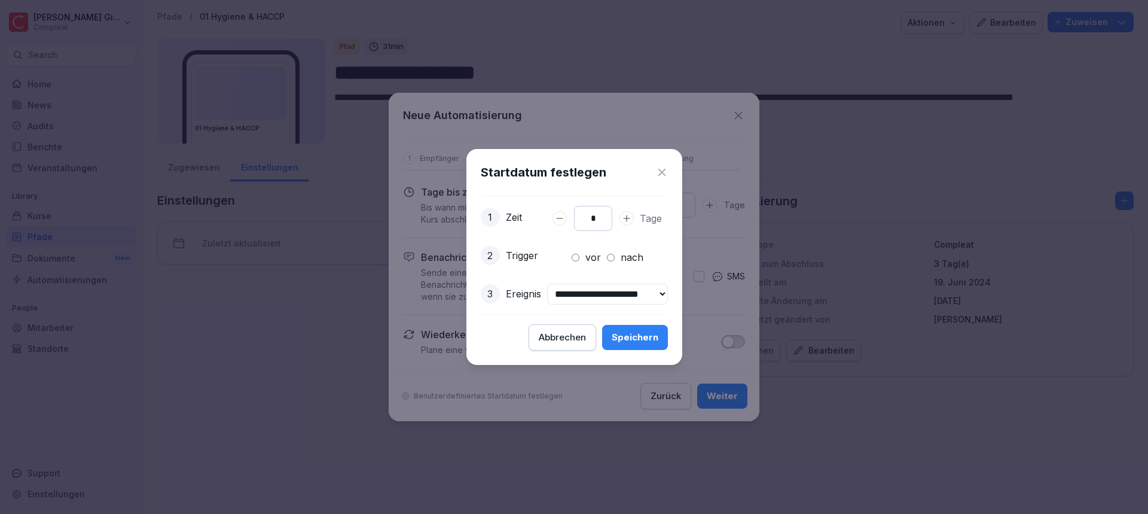
click at [625, 214] on icon "Days to complete number input erhöhen" at bounding box center [627, 218] width 10 height 10
type input "*"
click at [625, 214] on icon "Days to complete number input erhöhen" at bounding box center [627, 218] width 10 height 10
click at [612, 297] on select "**********" at bounding box center [607, 293] width 121 height 21
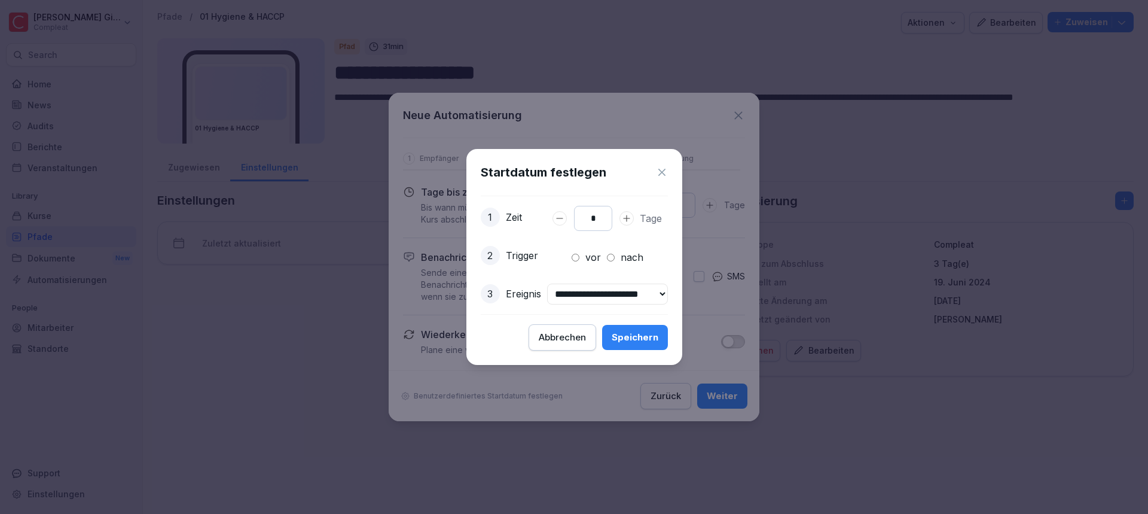
click at [607, 293] on select "**********" at bounding box center [607, 293] width 121 height 21
click at [609, 291] on select "**********" at bounding box center [607, 293] width 121 height 21
click at [547, 283] on select "**********" at bounding box center [607, 293] width 121 height 21
click at [619, 296] on select "**********" at bounding box center [607, 293] width 121 height 21
select select "**********"
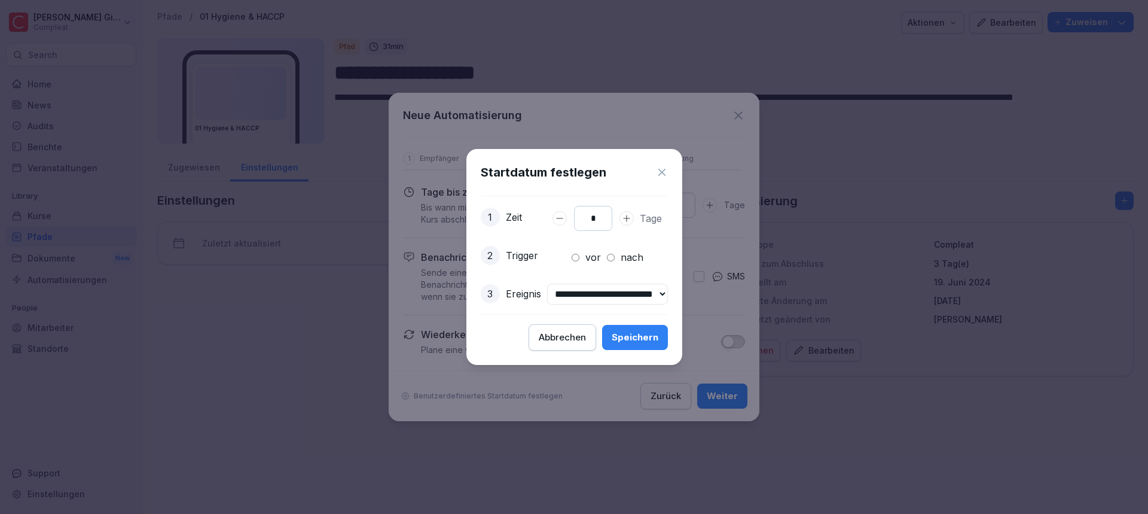
click at [547, 283] on select "**********" at bounding box center [607, 293] width 121 height 21
click at [504, 304] on div "**********" at bounding box center [574, 255] width 187 height 99
click at [618, 291] on select "**********" at bounding box center [607, 293] width 121 height 21
click at [566, 225] on div "**" at bounding box center [592, 218] width 81 height 25
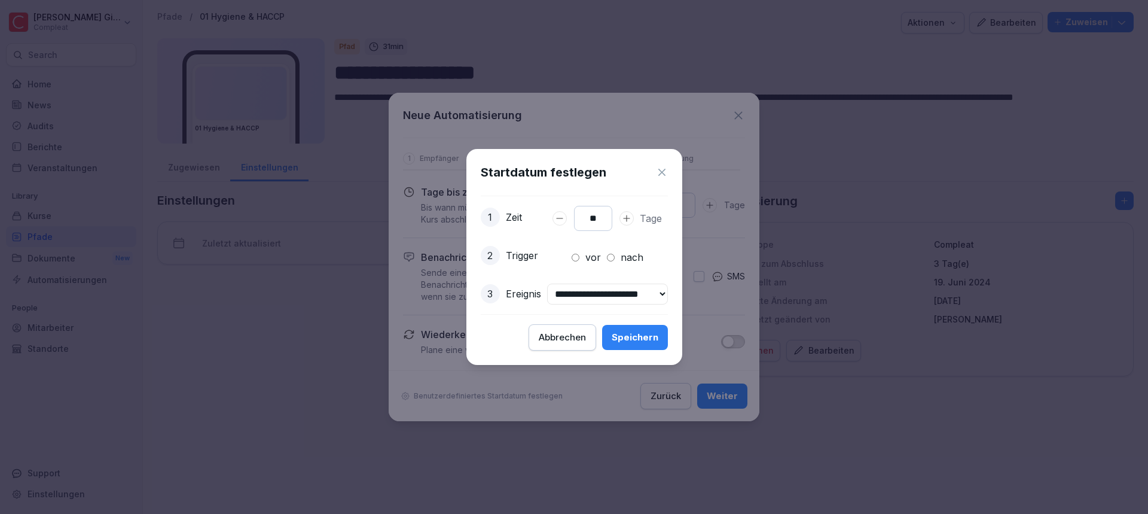
click at [566, 214] on button "Days to complete number input verringern" at bounding box center [559, 218] width 14 height 14
click at [631, 221] on icon "Days to complete number input erhöhen" at bounding box center [627, 218] width 10 height 10
click at [567, 217] on button "Days to complete number input verringern" at bounding box center [559, 218] width 14 height 14
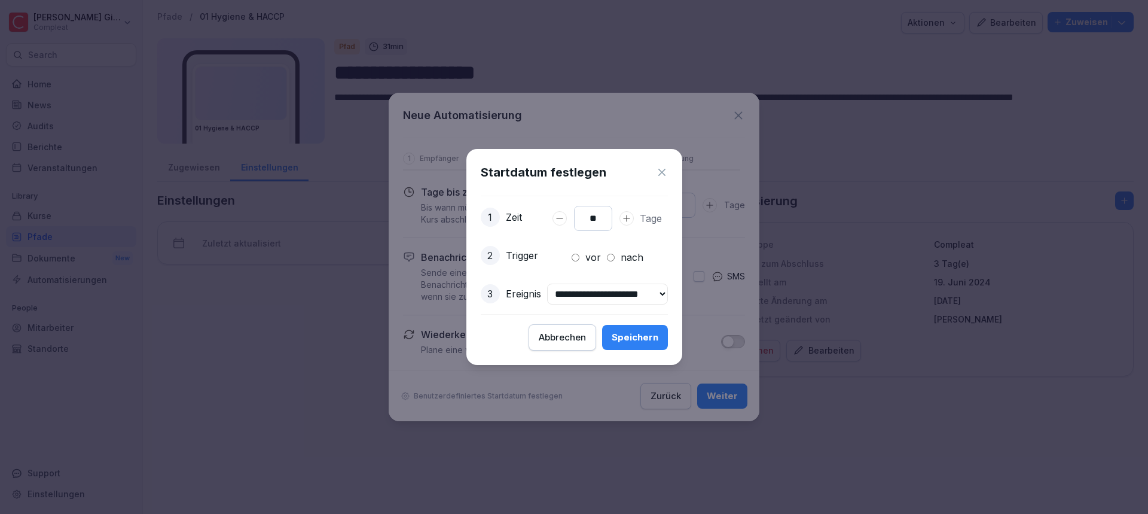
click at [567, 217] on button "Days to complete number input verringern" at bounding box center [559, 218] width 14 height 14
click at [617, 256] on div "vor nach" at bounding box center [608, 257] width 72 height 14
click at [606, 261] on div "vor nach" at bounding box center [608, 257] width 72 height 14
type input "*"
click at [612, 292] on select "**********" at bounding box center [607, 293] width 121 height 21
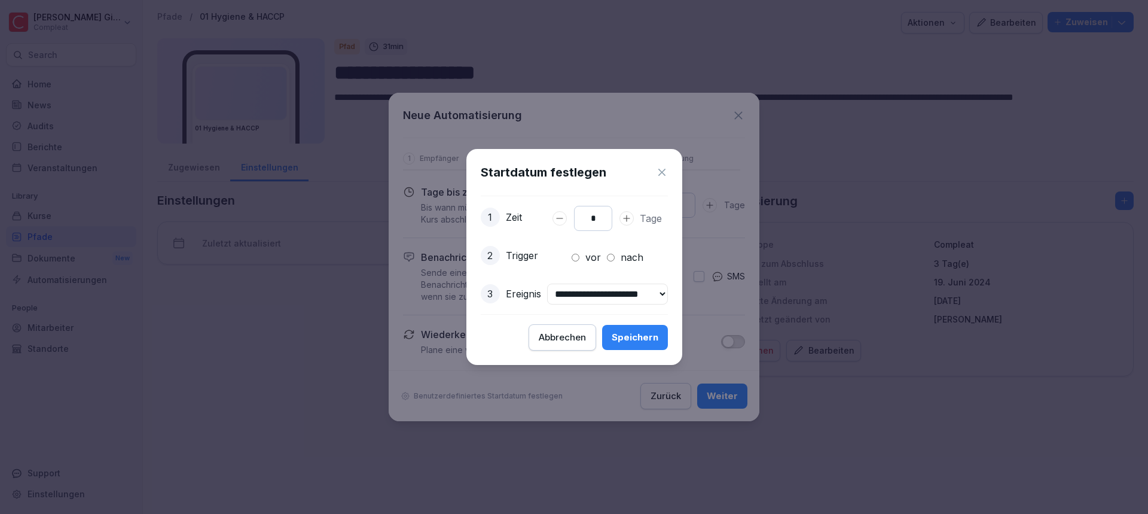
click at [547, 283] on select "**********" at bounding box center [607, 293] width 121 height 21
click at [595, 296] on select "**********" at bounding box center [607, 293] width 121 height 21
click at [511, 325] on div "**********" at bounding box center [574, 257] width 216 height 216
click at [588, 286] on select "**********" at bounding box center [607, 293] width 121 height 21
click at [547, 283] on select "**********" at bounding box center [607, 293] width 121 height 21
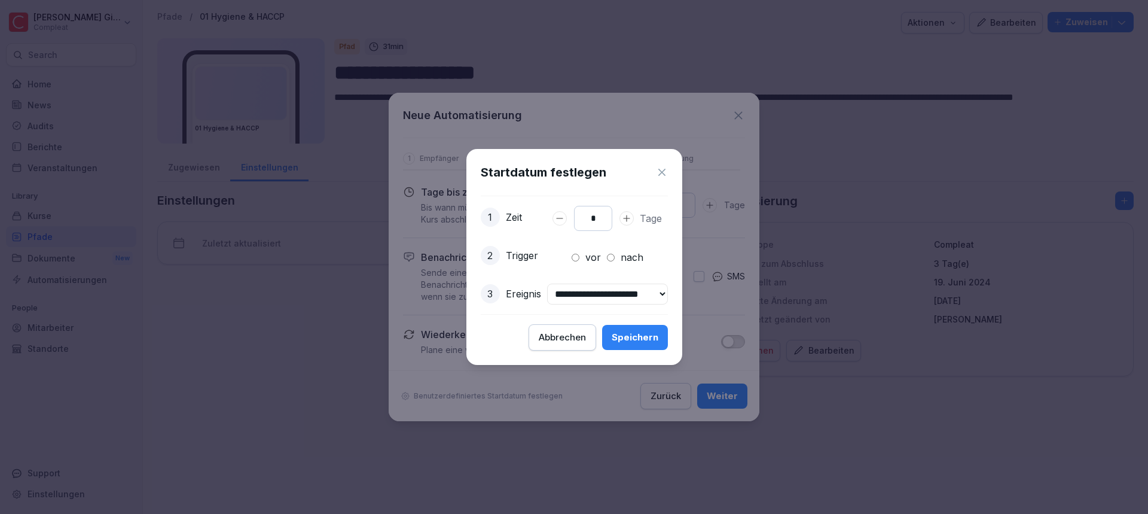
click at [588, 296] on select "**********" at bounding box center [607, 293] width 121 height 21
select select "**********"
click at [547, 283] on select "**********" at bounding box center [607, 293] width 121 height 21
click at [499, 322] on div "**********" at bounding box center [574, 257] width 216 height 216
click at [668, 175] on icon at bounding box center [662, 172] width 12 height 12
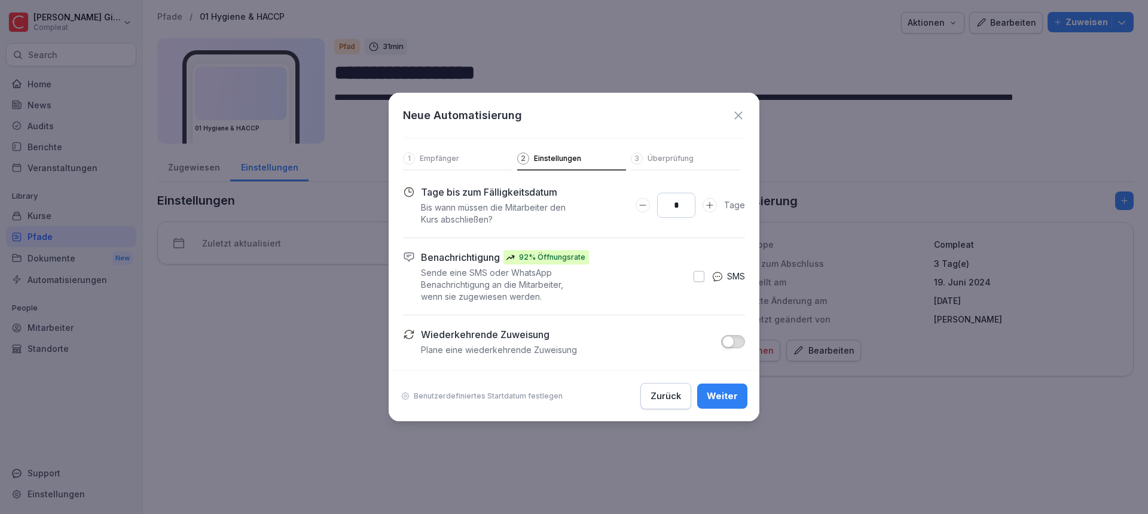
click at [734, 109] on icon at bounding box center [738, 115] width 13 height 13
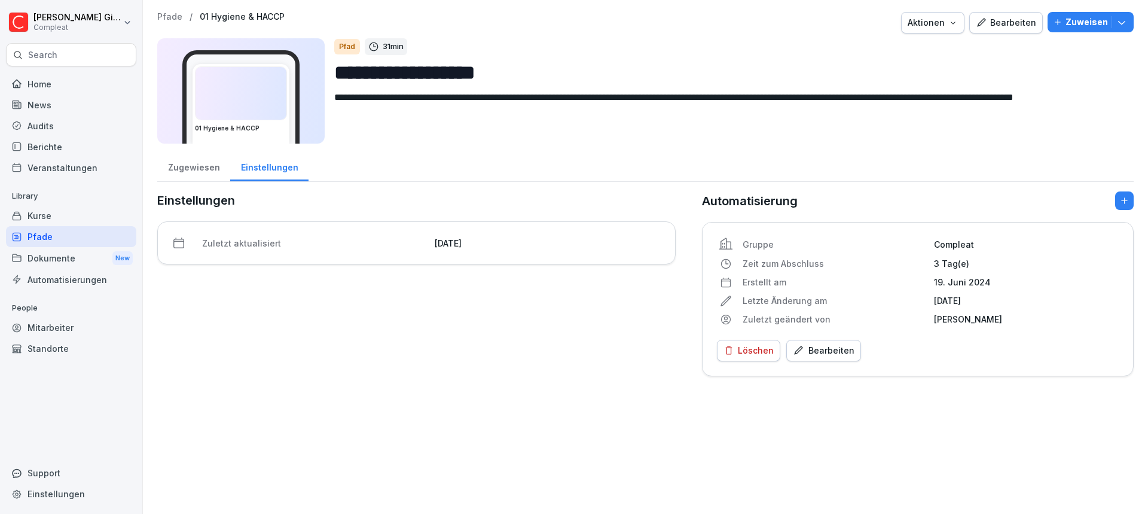
click at [75, 239] on div "Pfade" at bounding box center [71, 236] width 130 height 21
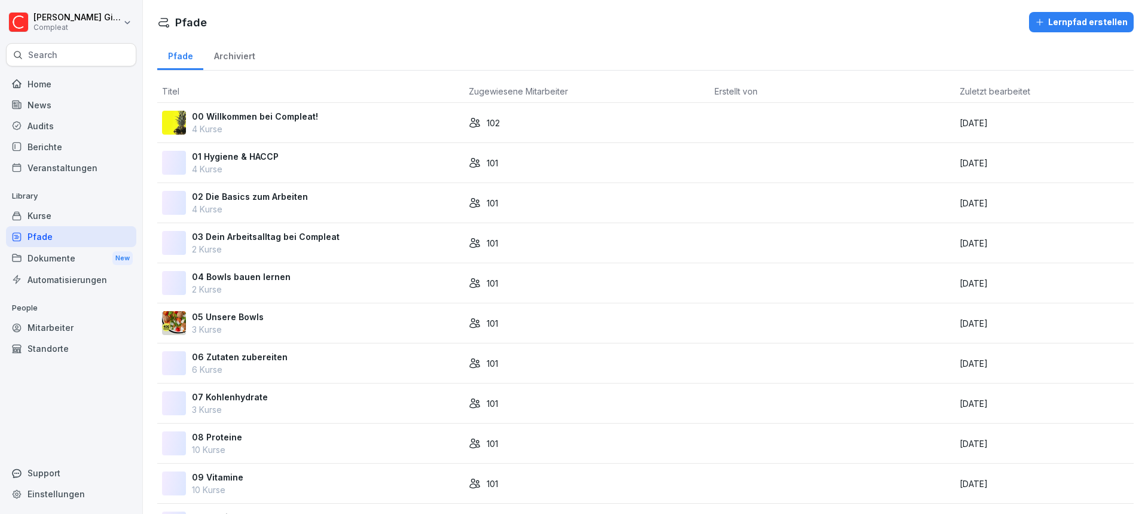
click at [334, 124] on div "00 Willkommen bei Compleat! 4 Kurse" at bounding box center [310, 122] width 297 height 25
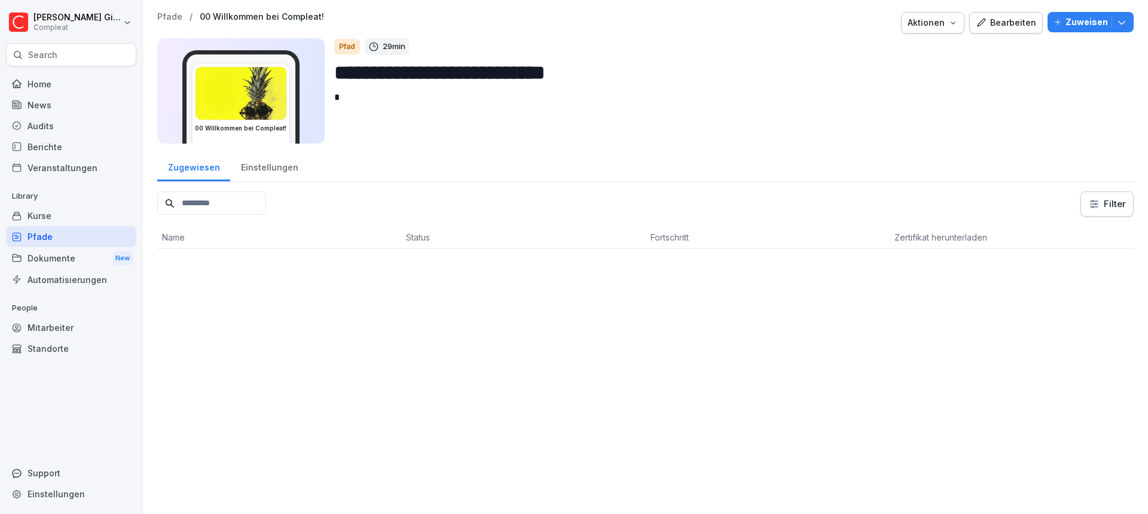
click at [982, 28] on div "Bearbeiten" at bounding box center [1006, 22] width 60 height 13
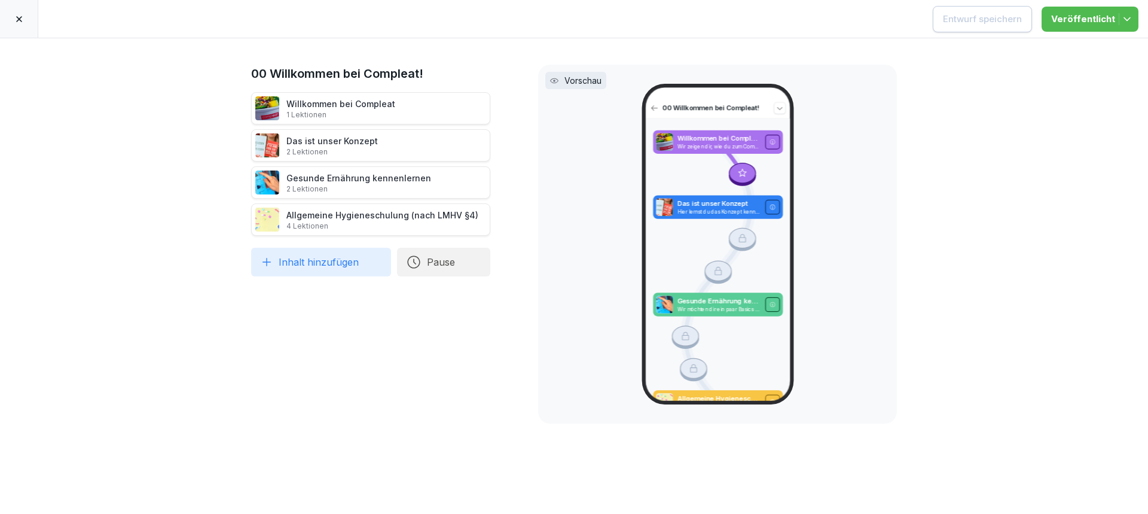
click at [463, 255] on button "Pause" at bounding box center [443, 262] width 93 height 29
click at [517, 204] on div "1 Tage" at bounding box center [554, 206] width 123 height 26
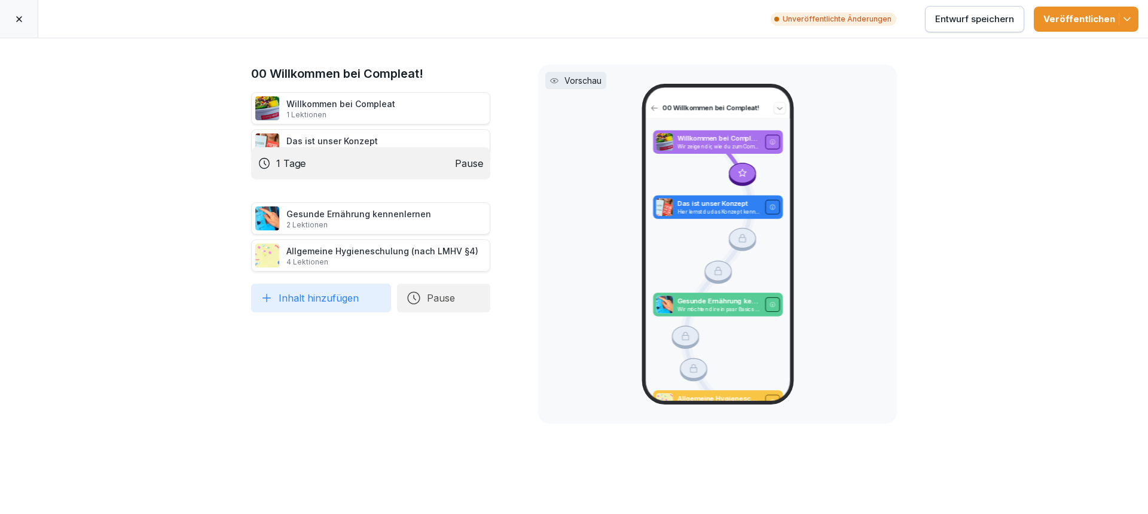
drag, startPoint x: 379, startPoint y: 242, endPoint x: 370, endPoint y: 123, distance: 119.9
click at [369, 147] on div "1 Tage Pause" at bounding box center [370, 163] width 239 height 32
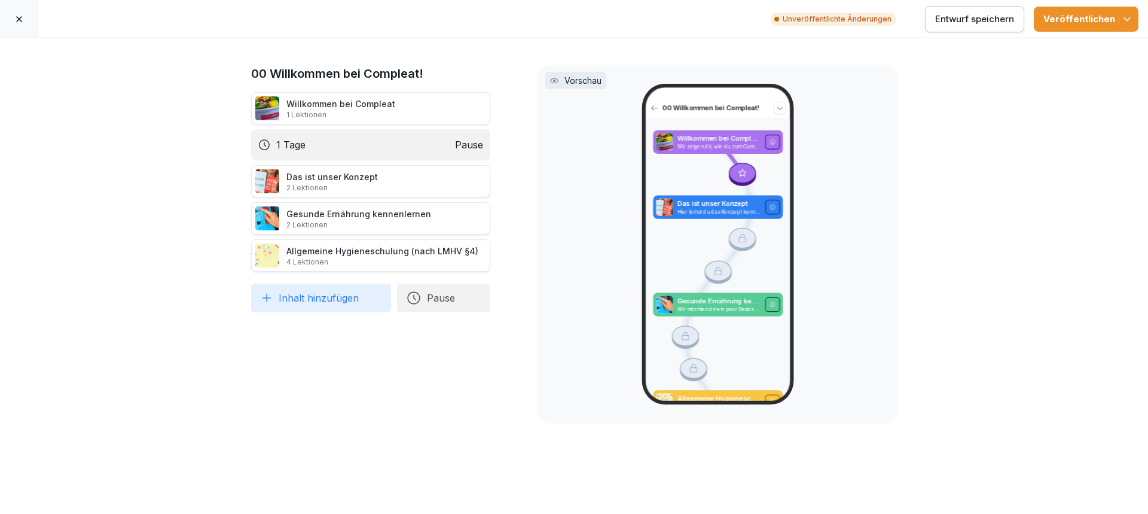
click at [500, 142] on icon at bounding box center [503, 144] width 6 height 8
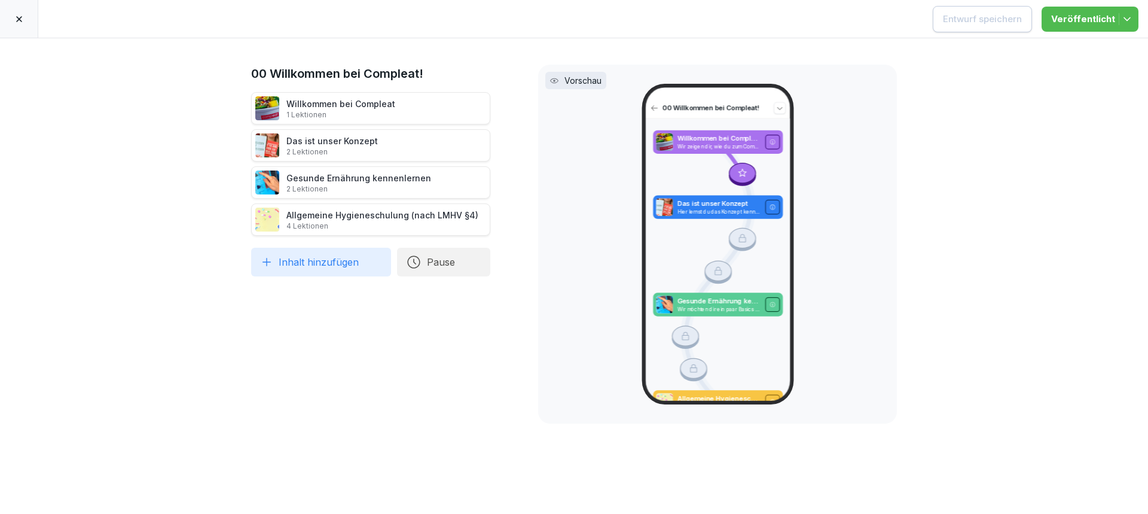
click at [23, 24] on div at bounding box center [19, 19] width 38 height 38
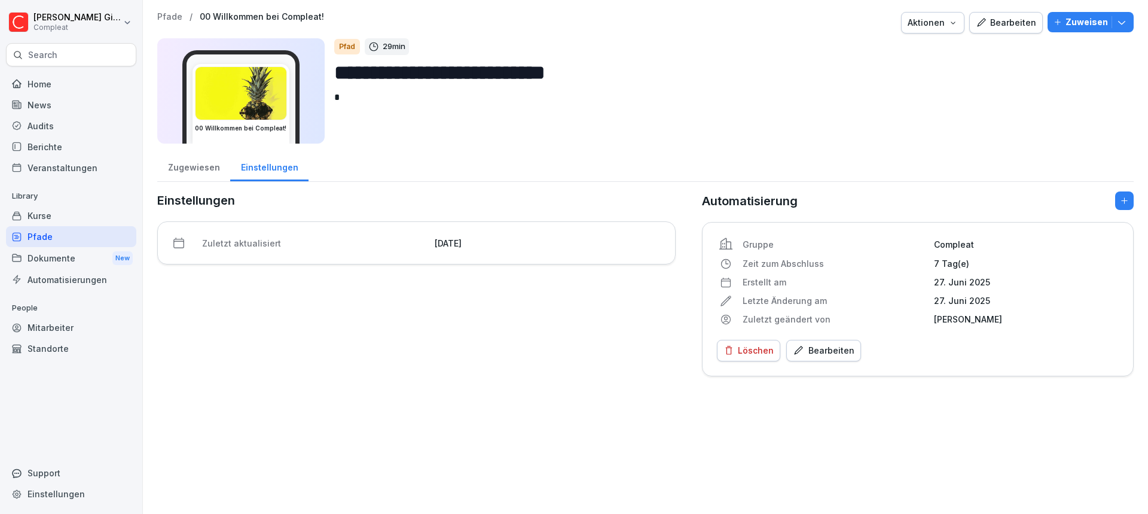
click at [54, 236] on div "Pfade" at bounding box center [71, 236] width 130 height 21
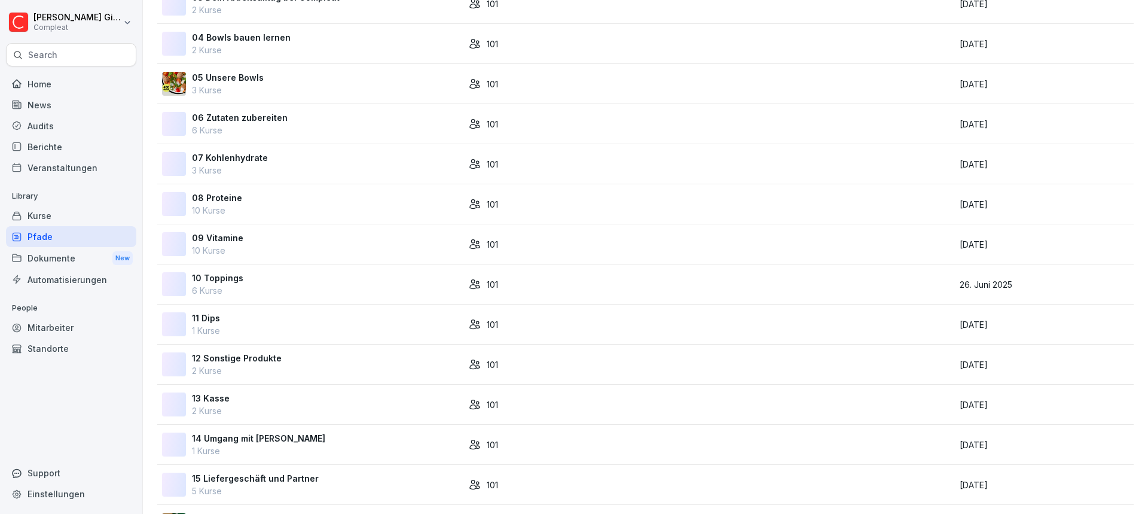
scroll to position [408, 0]
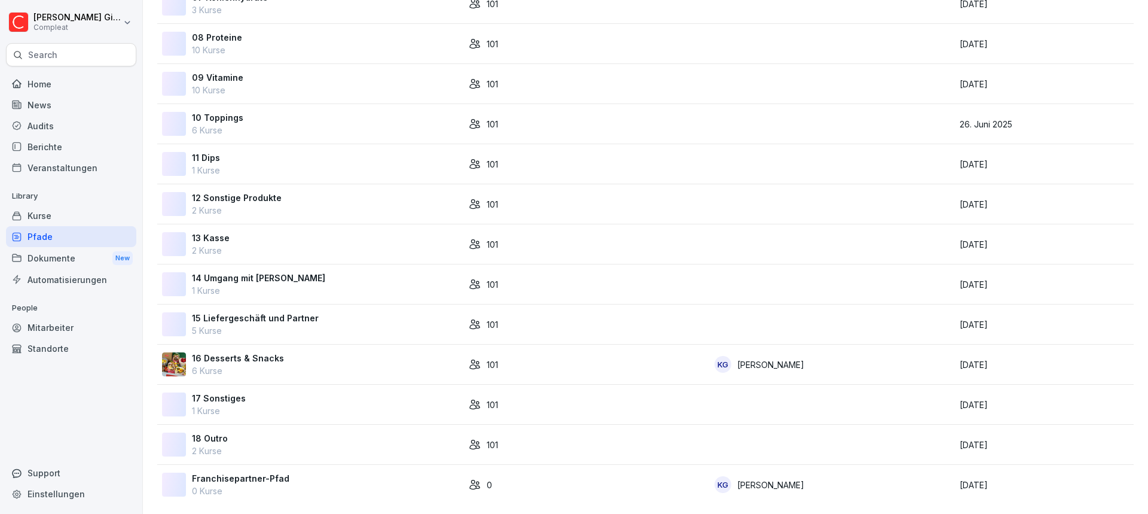
click at [325, 436] on div "18 Outro 2 Kurse" at bounding box center [310, 444] width 297 height 25
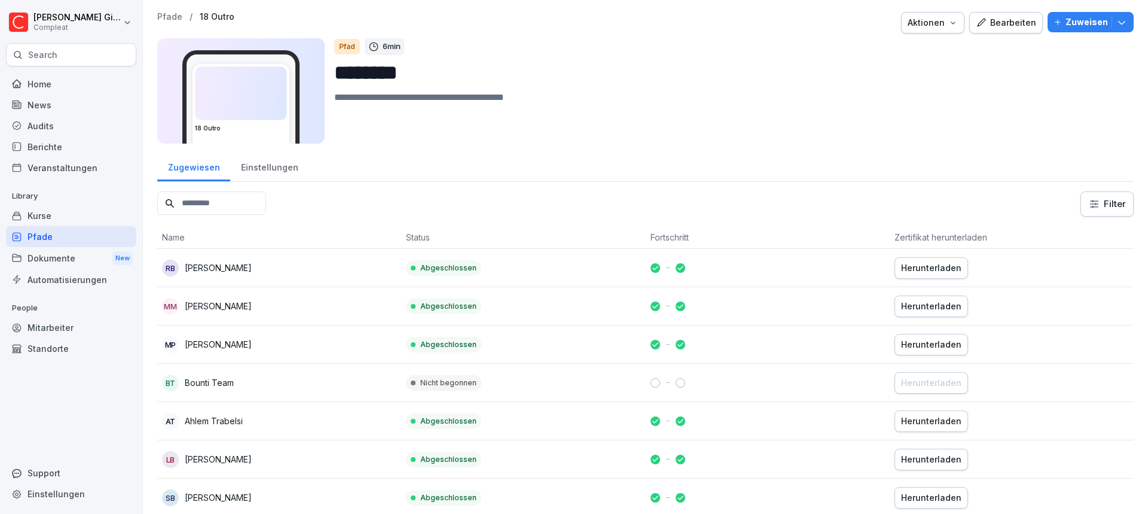
click at [51, 245] on div "Pfade" at bounding box center [71, 236] width 130 height 21
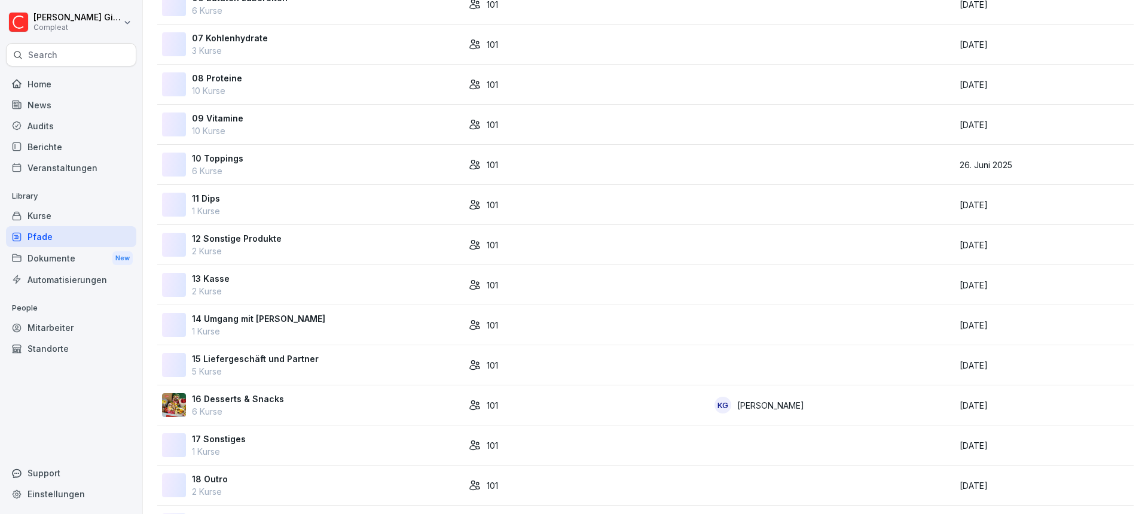
scroll to position [408, 0]
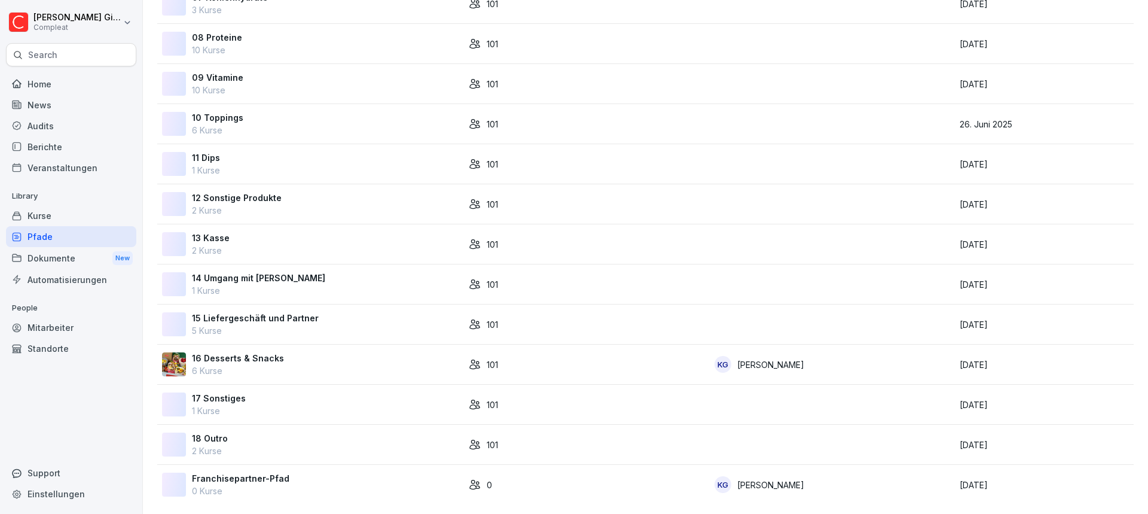
click at [265, 437] on div "18 Outro 2 Kurse" at bounding box center [310, 444] width 297 height 25
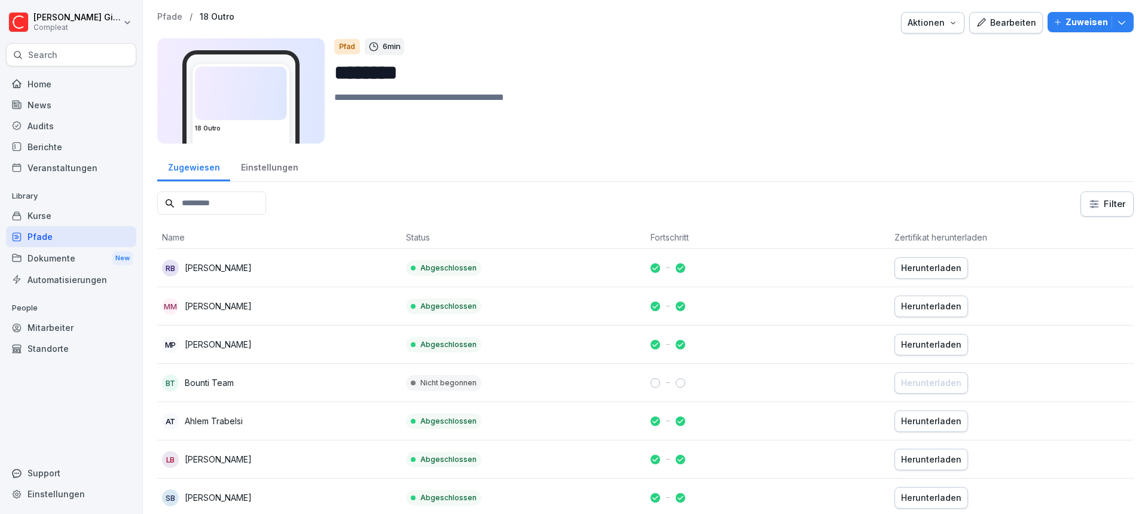
click at [249, 178] on div "Einstellungen" at bounding box center [269, 166] width 78 height 30
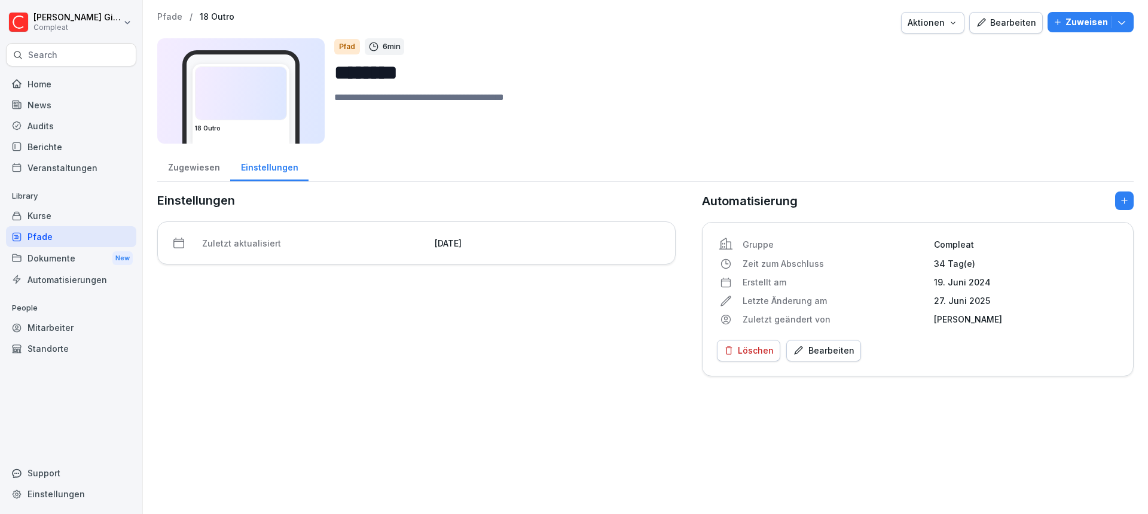
click at [267, 163] on div "Einstellungen" at bounding box center [269, 166] width 78 height 30
click at [59, 235] on div "Pfade" at bounding box center [71, 236] width 130 height 21
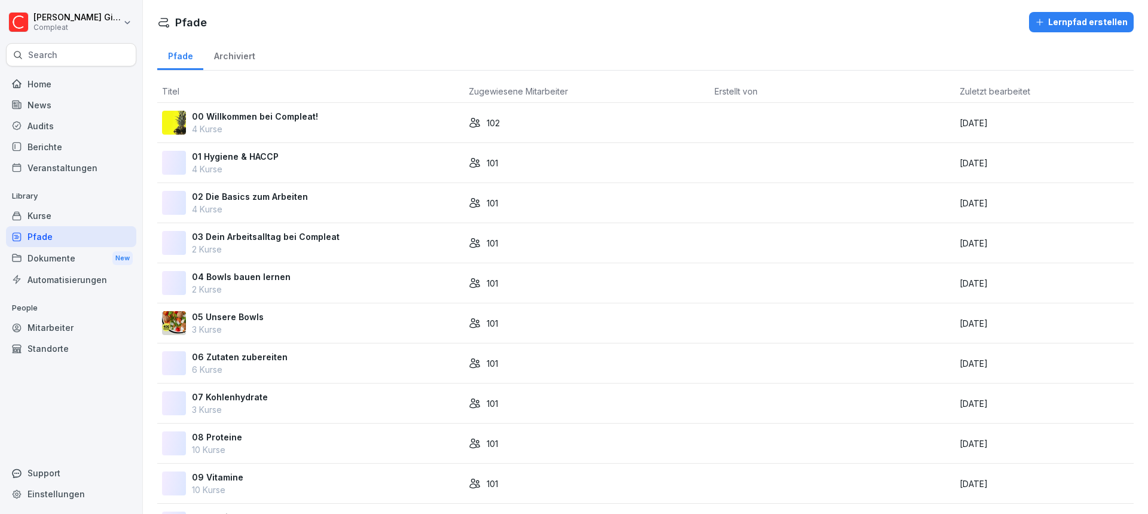
click at [61, 218] on div "Kurse" at bounding box center [71, 215] width 130 height 21
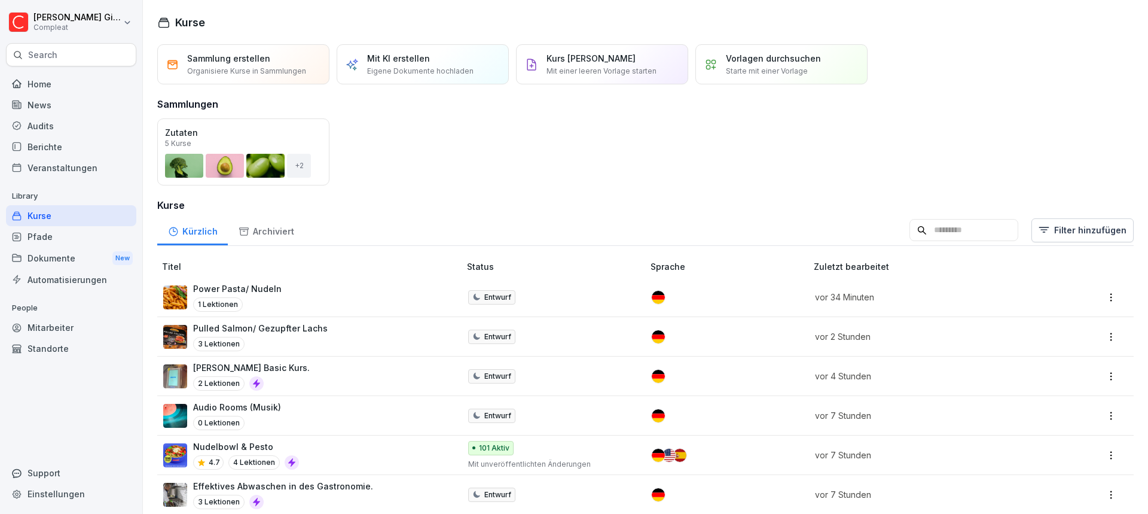
click at [54, 232] on div "Pfade" at bounding box center [71, 236] width 130 height 21
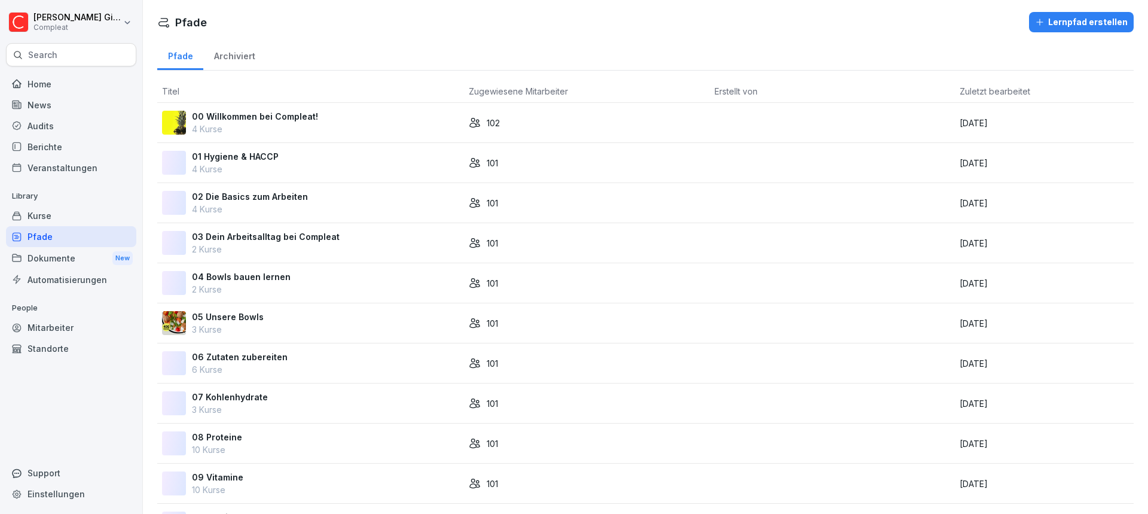
click at [67, 264] on div "Dokumente New" at bounding box center [71, 258] width 130 height 22
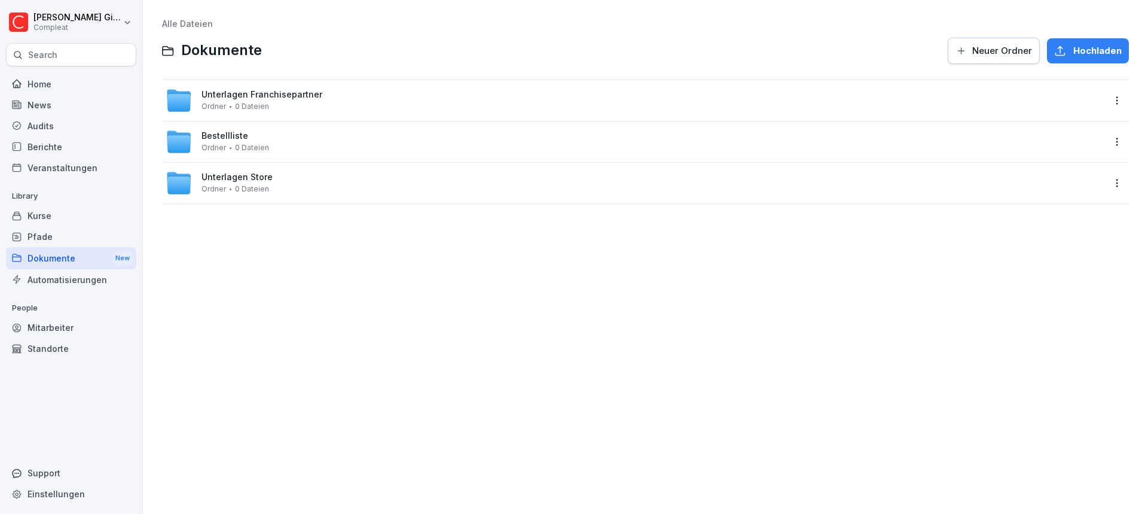
click at [317, 112] on div "Unterlagen Franchisepartner Ordner 0 Dateien" at bounding box center [635, 100] width 938 height 26
click at [196, 22] on link "Alle Dateien" at bounding box center [187, 24] width 51 height 10
click at [257, 190] on span "0 Dateien" at bounding box center [252, 189] width 34 height 8
click at [194, 30] on div "Alle Dateien / Unterlagen Store Unterlagen Store Neuer Ordner Hochladen" at bounding box center [645, 42] width 967 height 46
click at [191, 23] on link "Alle Dateien" at bounding box center [187, 24] width 51 height 10
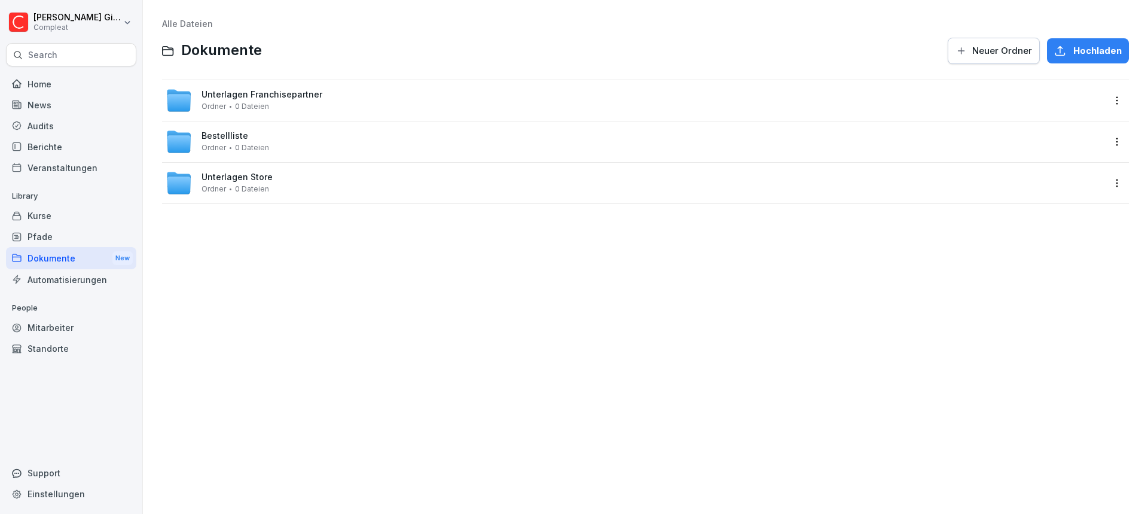
click at [253, 427] on div "Alle Dateien Dokumente Neuer Ordner Hochladen Unterlagen Franchisepartner Ordne…" at bounding box center [645, 257] width 987 height 496
click at [371, 103] on div "Unterlagen Franchisepartner Ordner 0 Dateien" at bounding box center [635, 100] width 938 height 26
click at [1104, 94] on html "[PERSON_NAME] Compleat Search Home News Audits Berichte Veranstaltungen Library…" at bounding box center [574, 257] width 1148 height 514
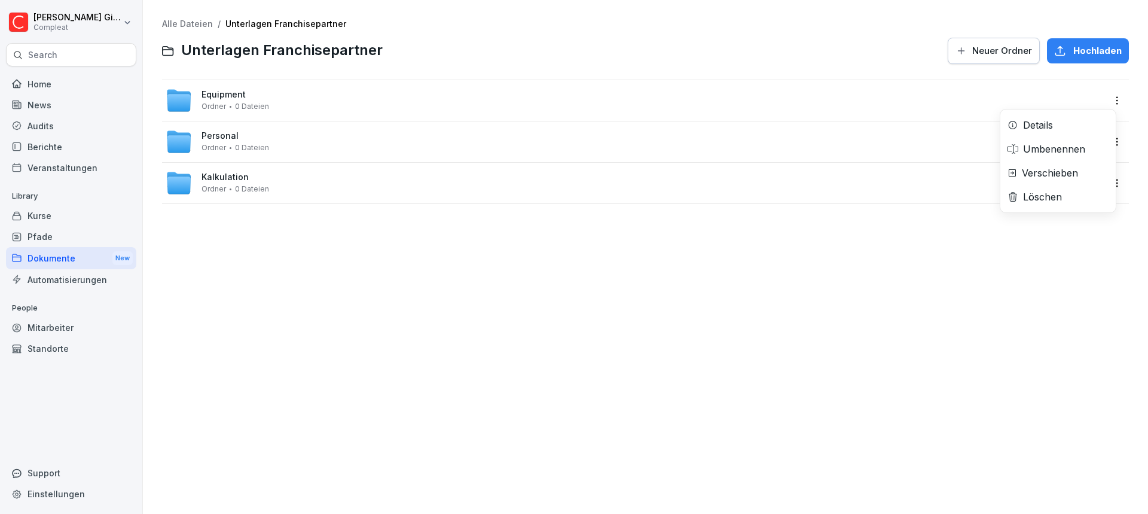
click at [1083, 114] on div "Details" at bounding box center [1057, 125] width 115 height 24
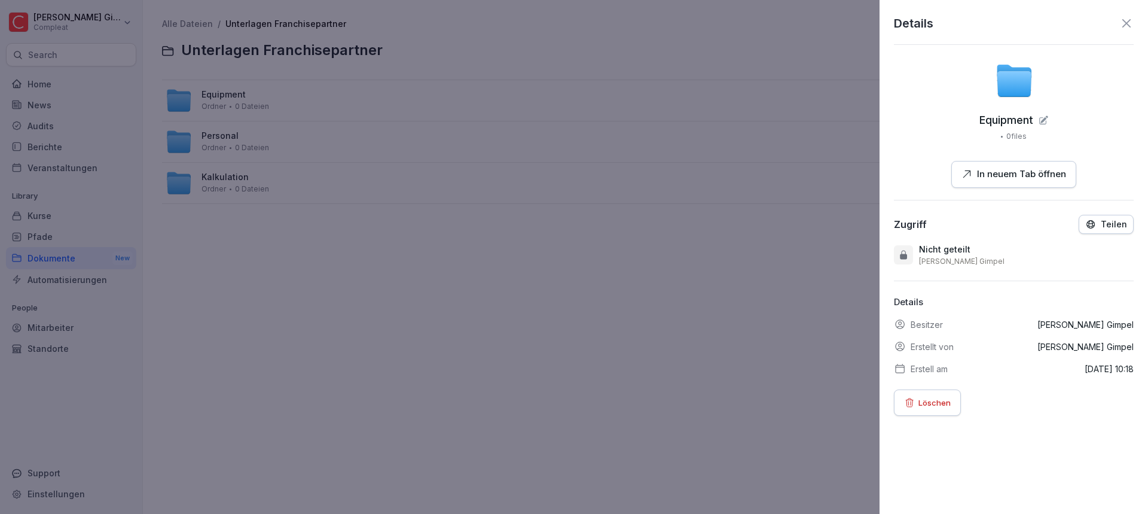
click at [1101, 222] on p "Teilen" at bounding box center [1114, 224] width 26 height 10
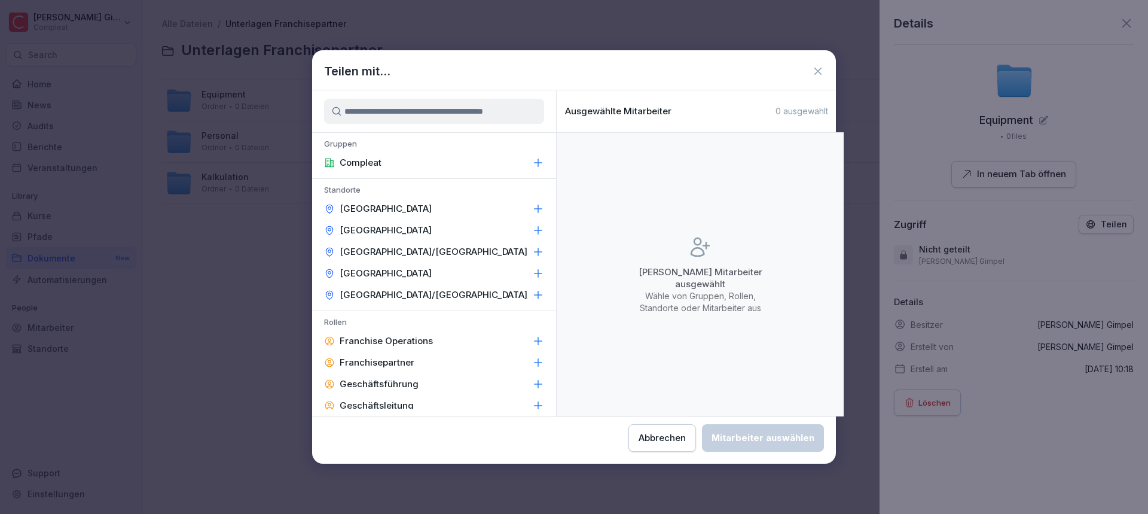
scroll to position [60, 0]
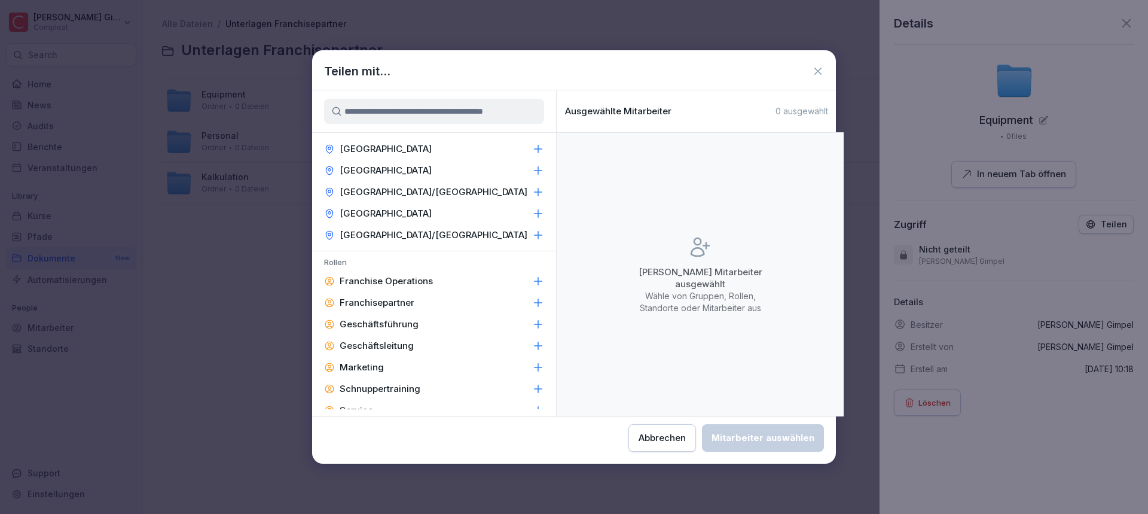
click at [411, 304] on p "Franchisepartner" at bounding box center [377, 303] width 75 height 12
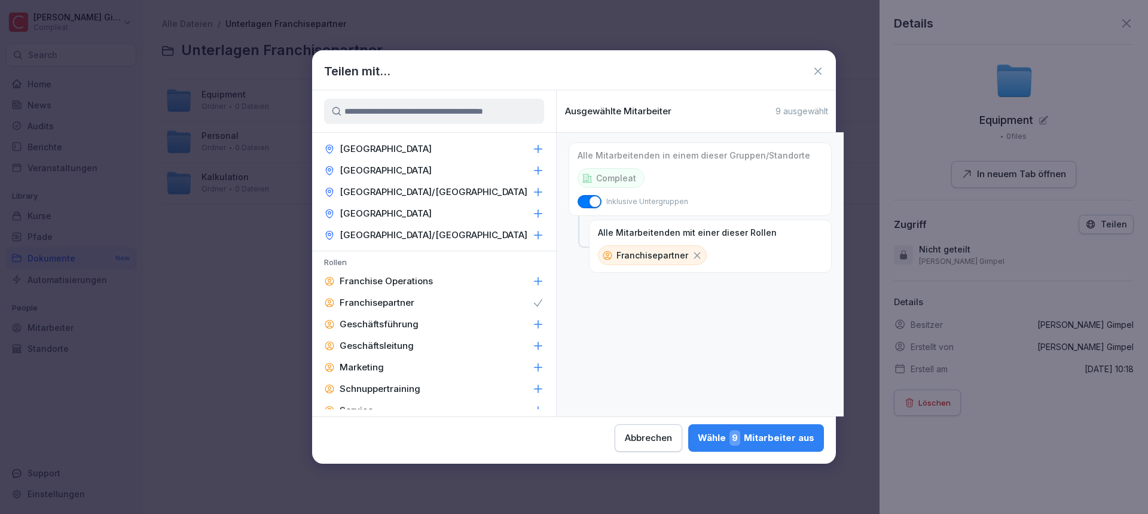
click at [822, 72] on icon at bounding box center [818, 71] width 12 height 12
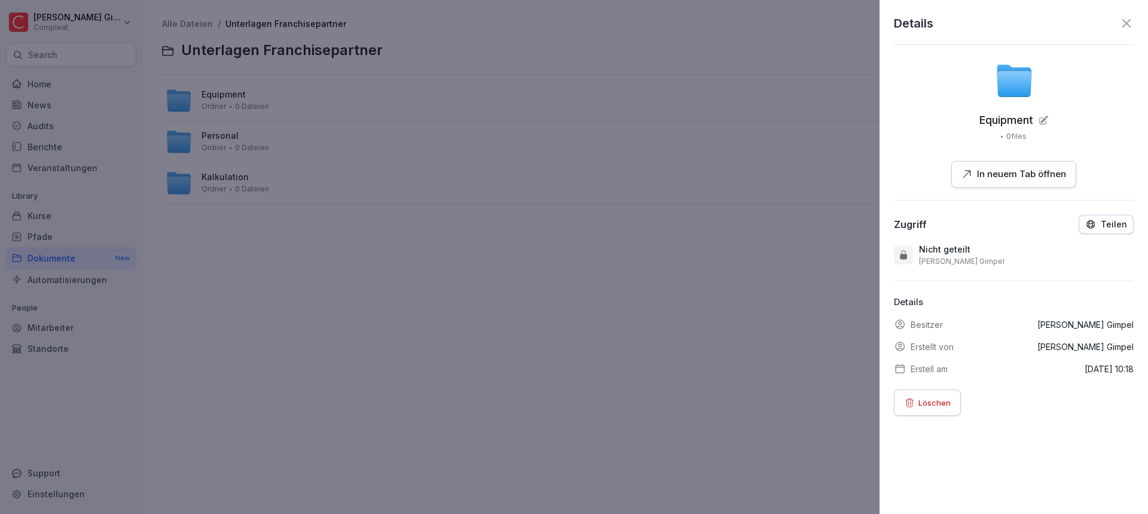
click at [1122, 20] on icon at bounding box center [1126, 23] width 8 height 8
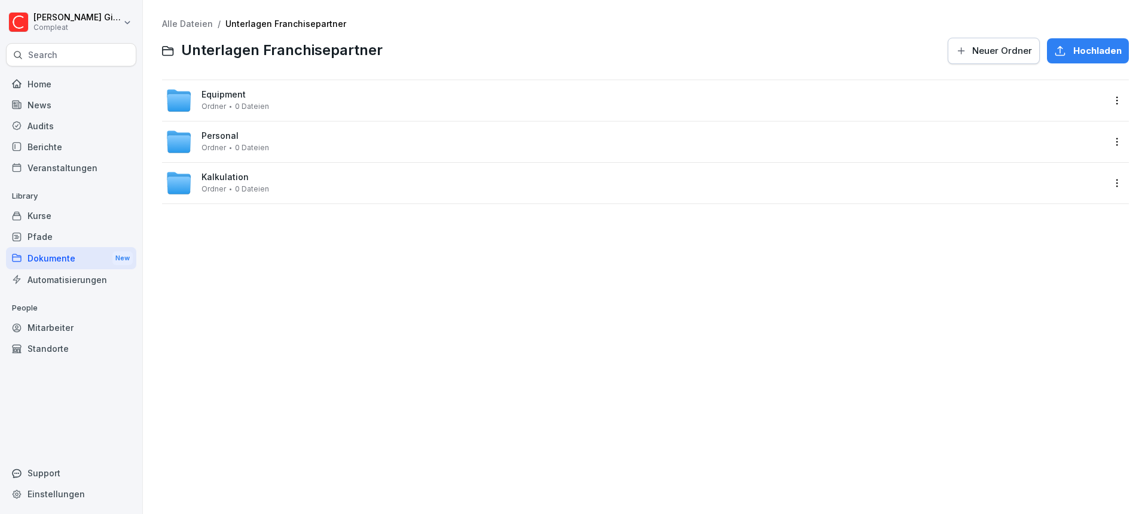
click at [188, 25] on link "Alle Dateien" at bounding box center [187, 24] width 51 height 10
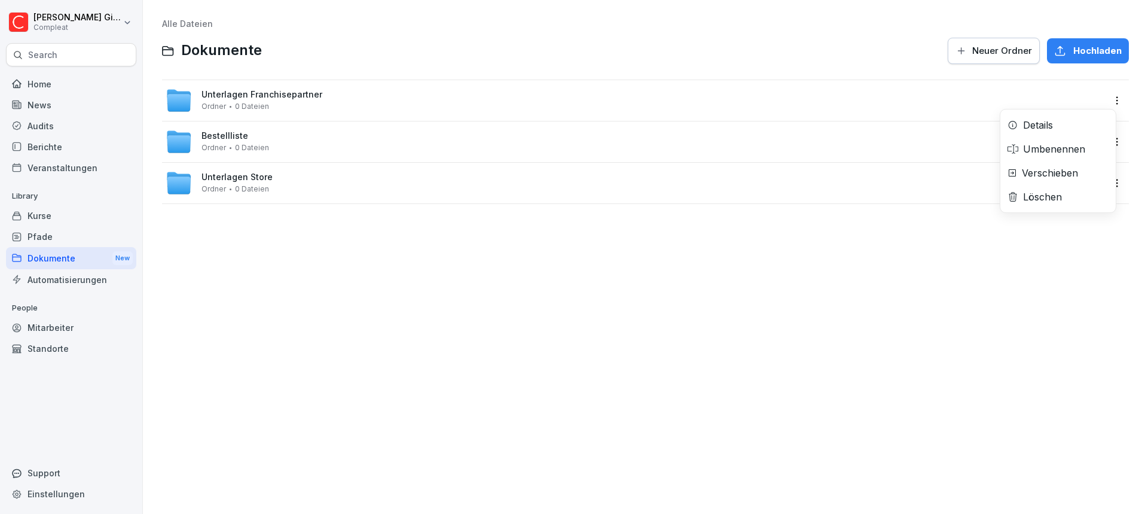
click at [1111, 97] on html "[PERSON_NAME] Compleat Search Home News Audits Berichte Veranstaltungen Library…" at bounding box center [574, 257] width 1148 height 514
click at [726, 236] on html "[PERSON_NAME] Compleat Search Home News Audits Berichte Veranstaltungen Library…" at bounding box center [574, 257] width 1148 height 514
click at [84, 337] on div "Mitarbeiter" at bounding box center [71, 327] width 130 height 21
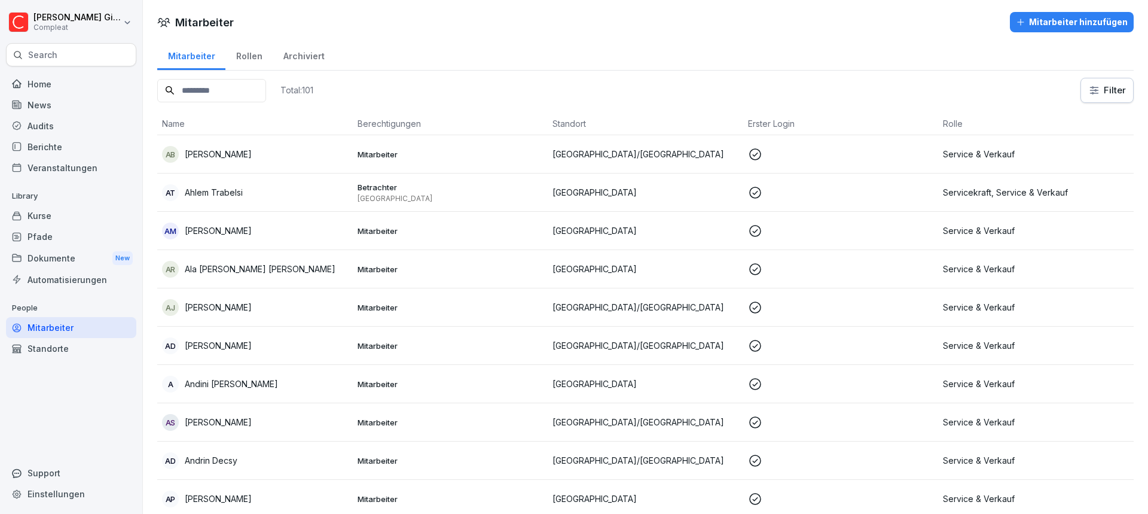
click at [266, 90] on input at bounding box center [211, 90] width 109 height 23
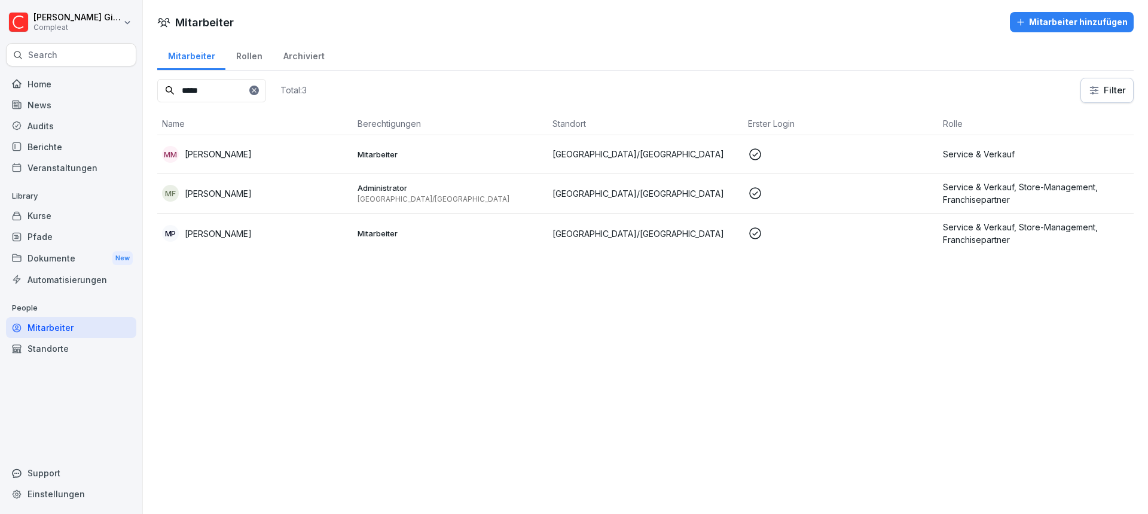
type input "*****"
click at [470, 192] on p "Administrator" at bounding box center [451, 187] width 186 height 11
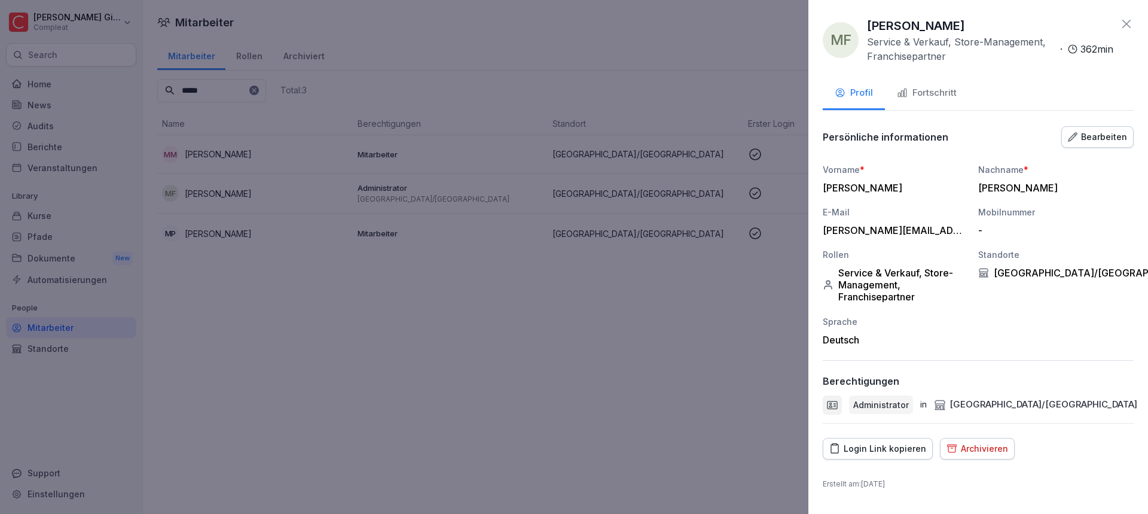
click at [1132, 26] on icon at bounding box center [1126, 24] width 14 height 14
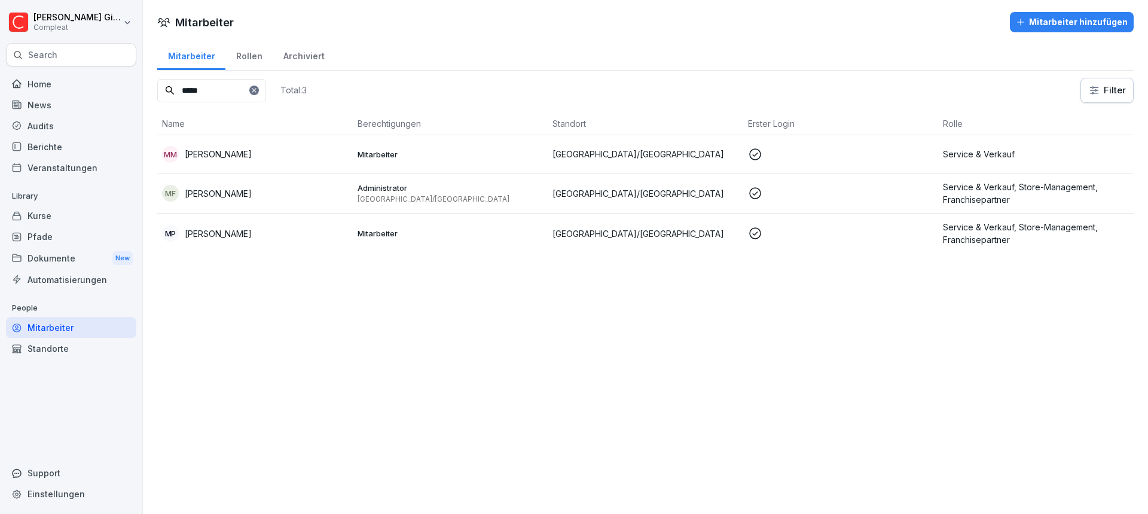
click at [62, 266] on div "Dokumente New" at bounding box center [71, 258] width 130 height 22
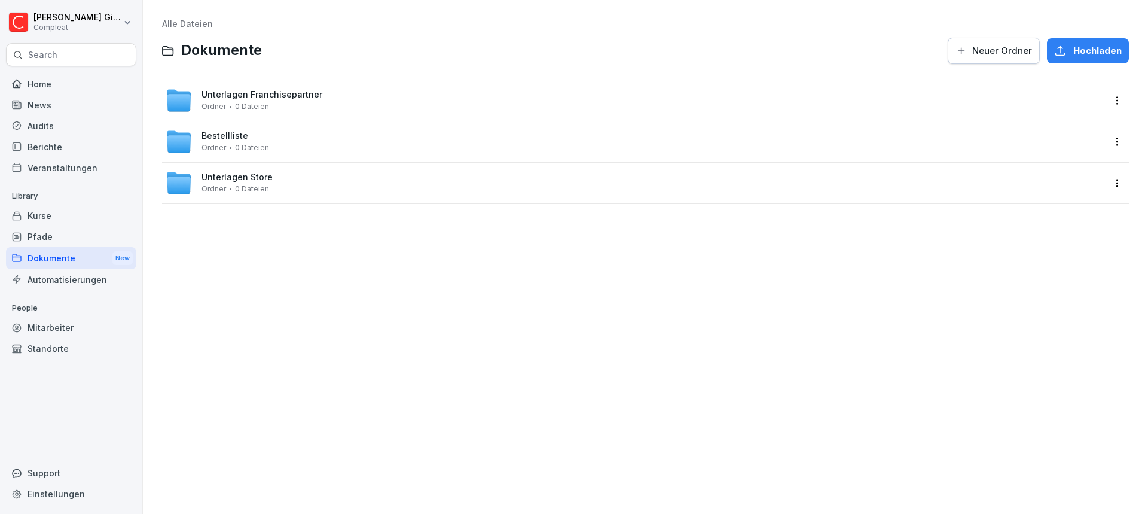
click at [95, 105] on div "News" at bounding box center [71, 104] width 130 height 21
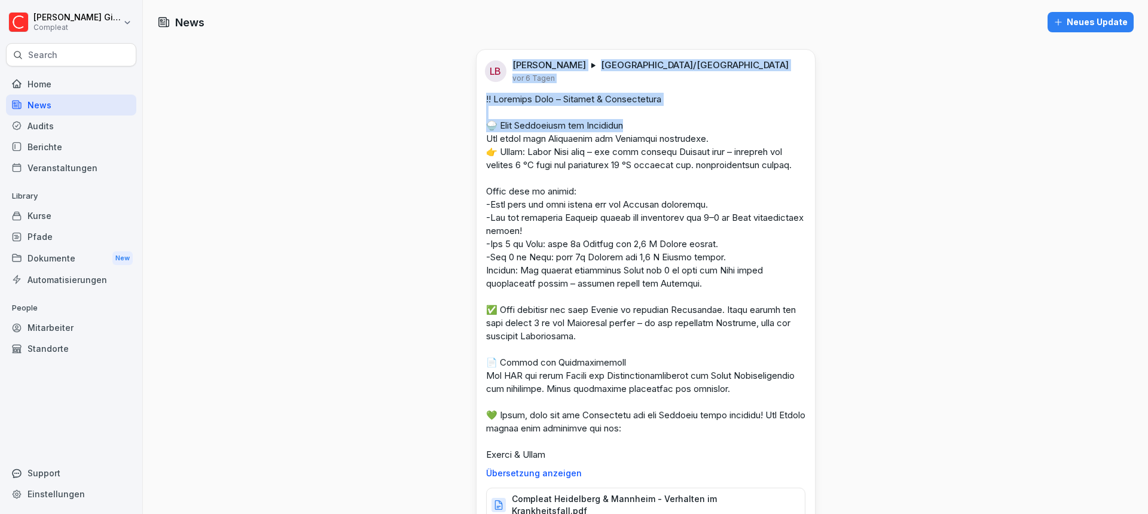
drag, startPoint x: 508, startPoint y: 65, endPoint x: 730, endPoint y: 127, distance: 230.3
click at [730, 127] on div "LB [PERSON_NAME] Heidelberg/[GEOGRAPHIC_DATA] [DATE] Übersetzung anzeigen Compl…" at bounding box center [645, 286] width 338 height 472
click at [732, 87] on div "LB [PERSON_NAME] Heidelberg/[GEOGRAPHIC_DATA] [DATE] Übersetzung anzeigen Compl…" at bounding box center [645, 286] width 338 height 472
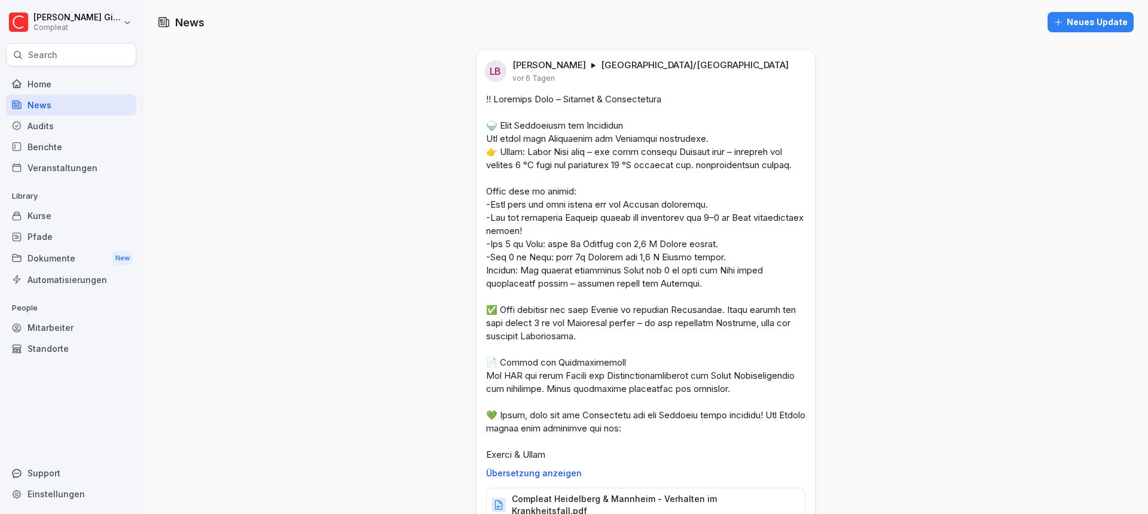
click at [96, 75] on div "Home" at bounding box center [71, 84] width 130 height 21
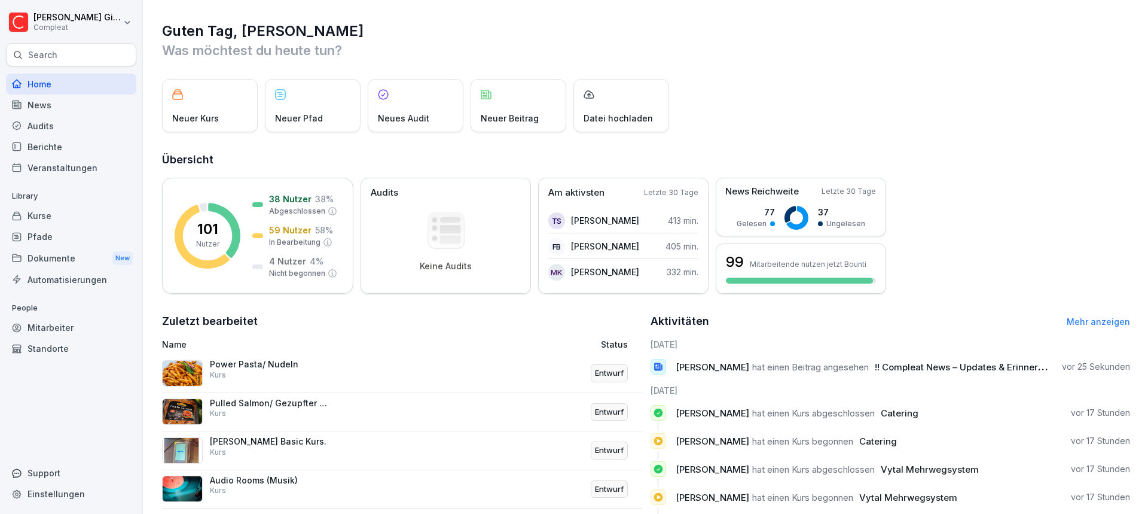
click at [30, 229] on div "Pfade" at bounding box center [71, 236] width 130 height 21
